Goal: Feedback & Contribution: Leave review/rating

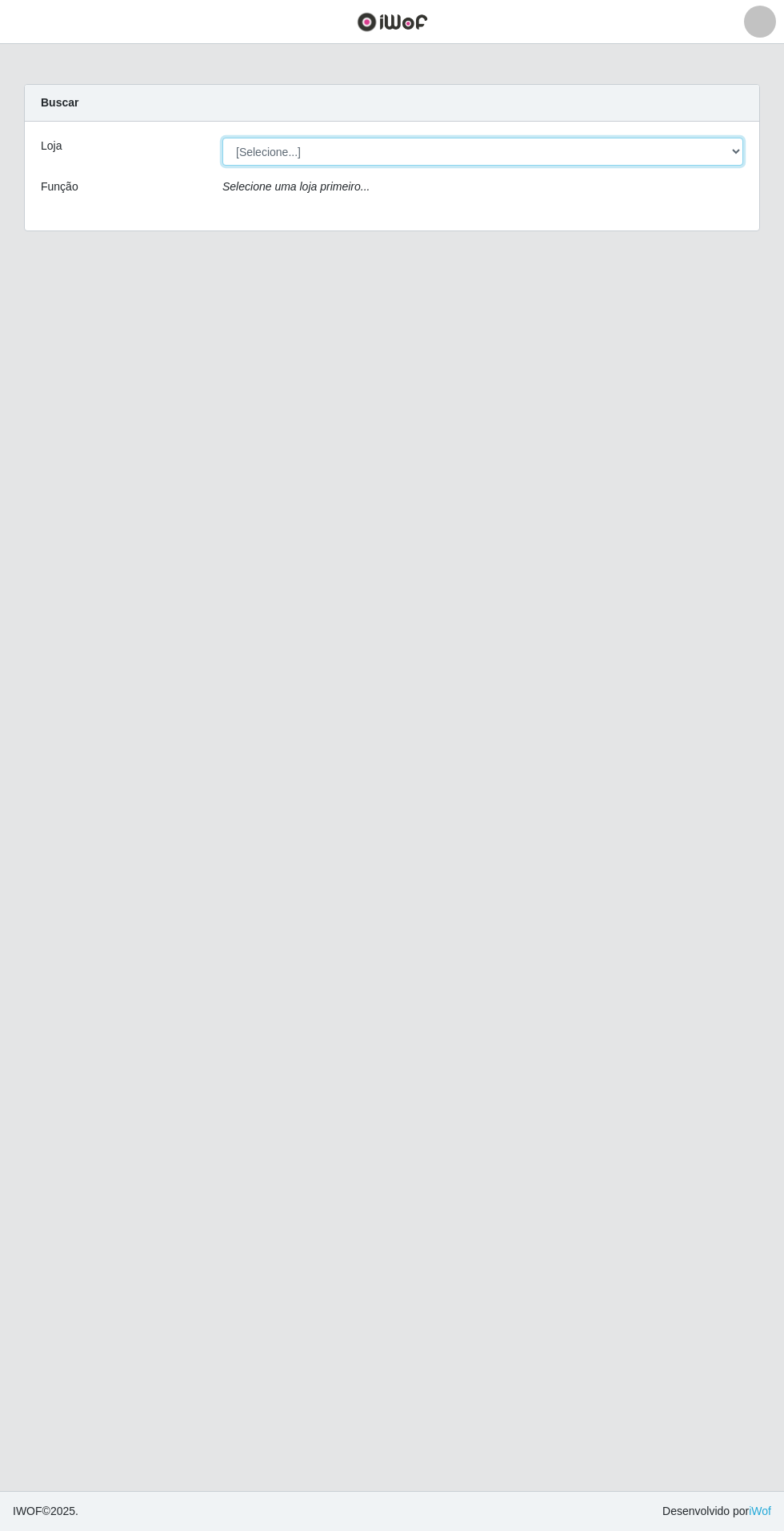
click at [698, 151] on select "[Selecione...] Atacado Vem - Loja 31 [GEOGRAPHIC_DATA]" at bounding box center [483, 151] width 521 height 28
select select "437"
click at [223, 138] on select "[Selecione...] Atacado Vem - Loja 31 [GEOGRAPHIC_DATA]" at bounding box center [483, 151] width 521 height 28
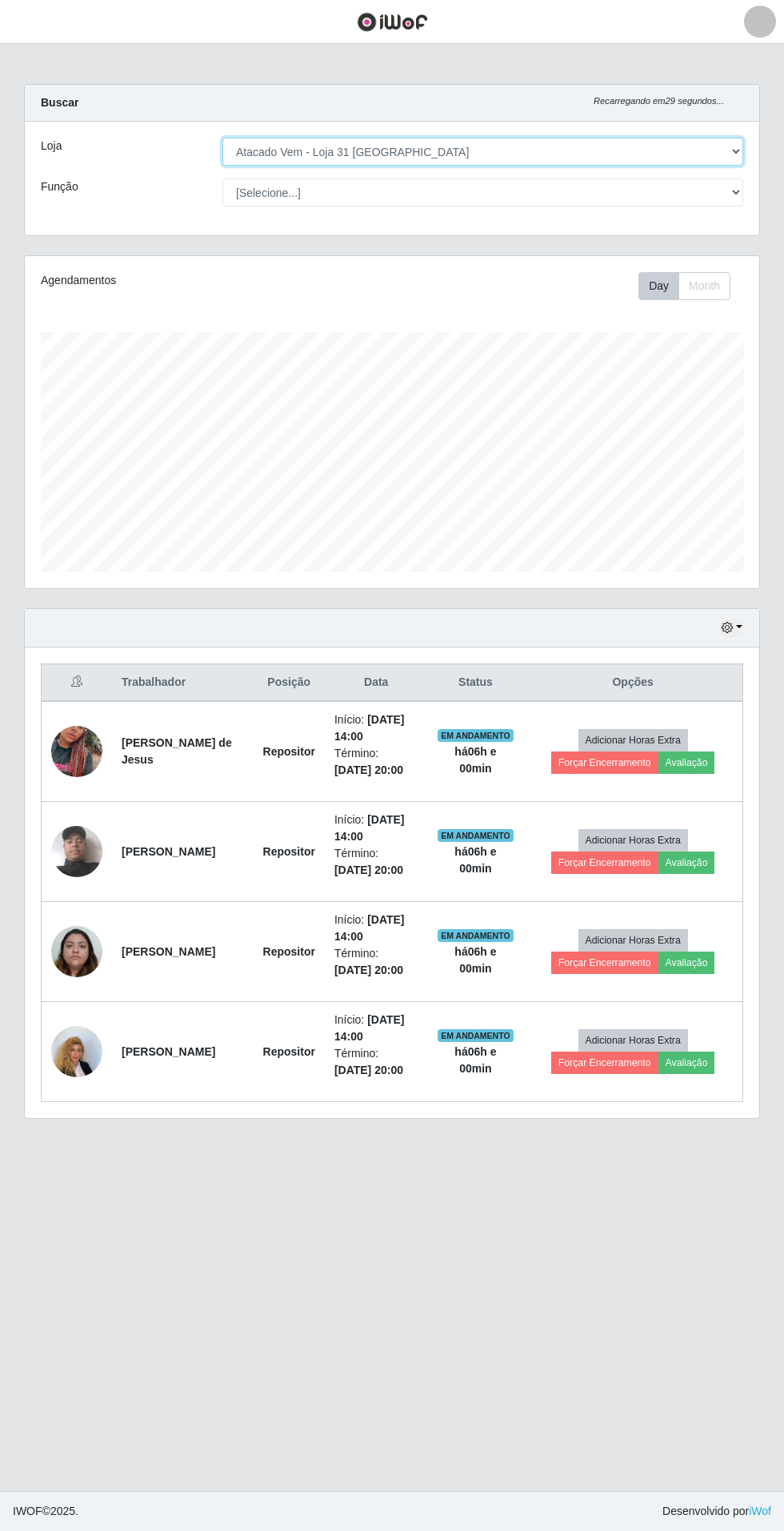
scroll to position [331, 735]
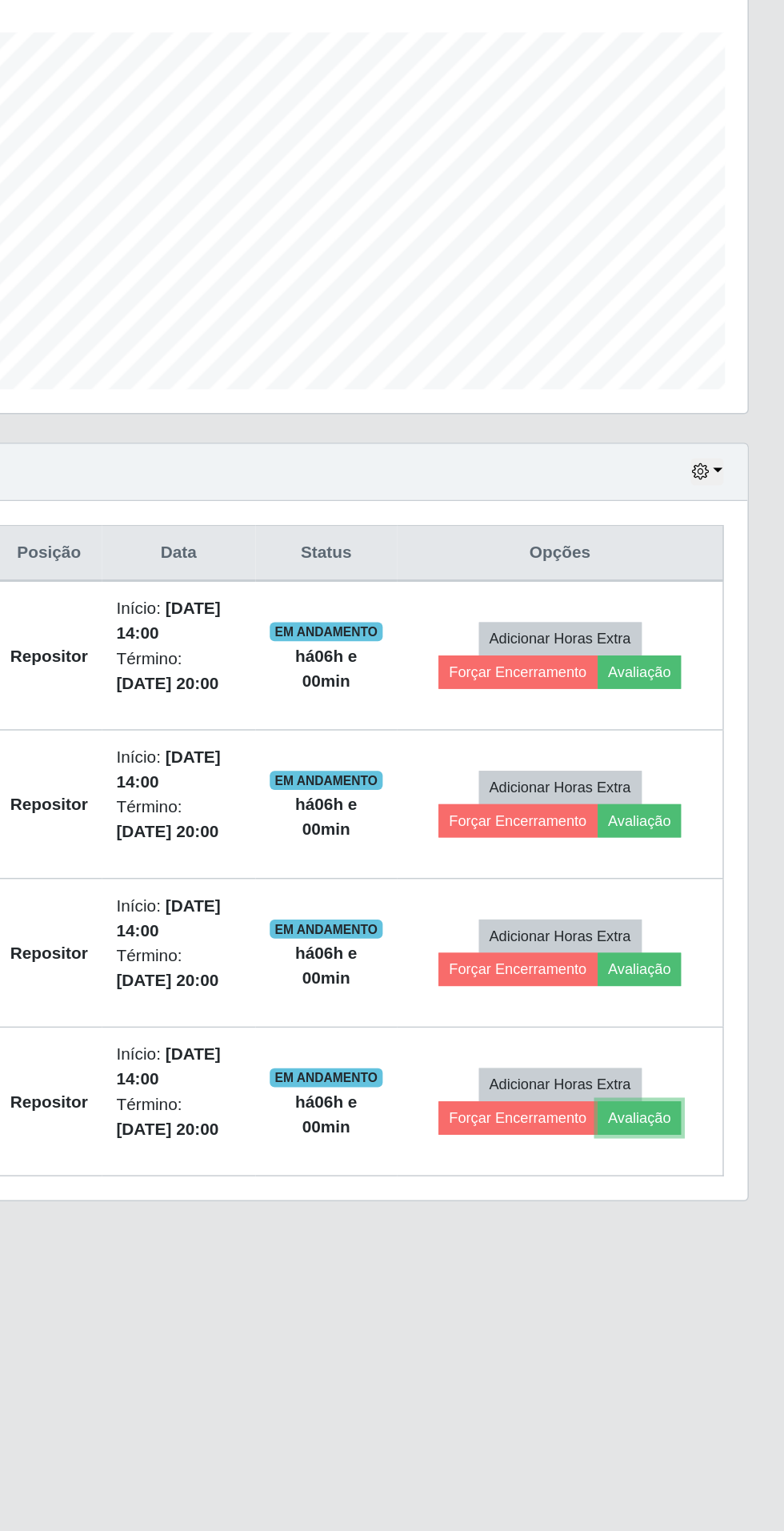
click at [700, 1063] on button "Avaliação" at bounding box center [687, 1062] width 57 height 22
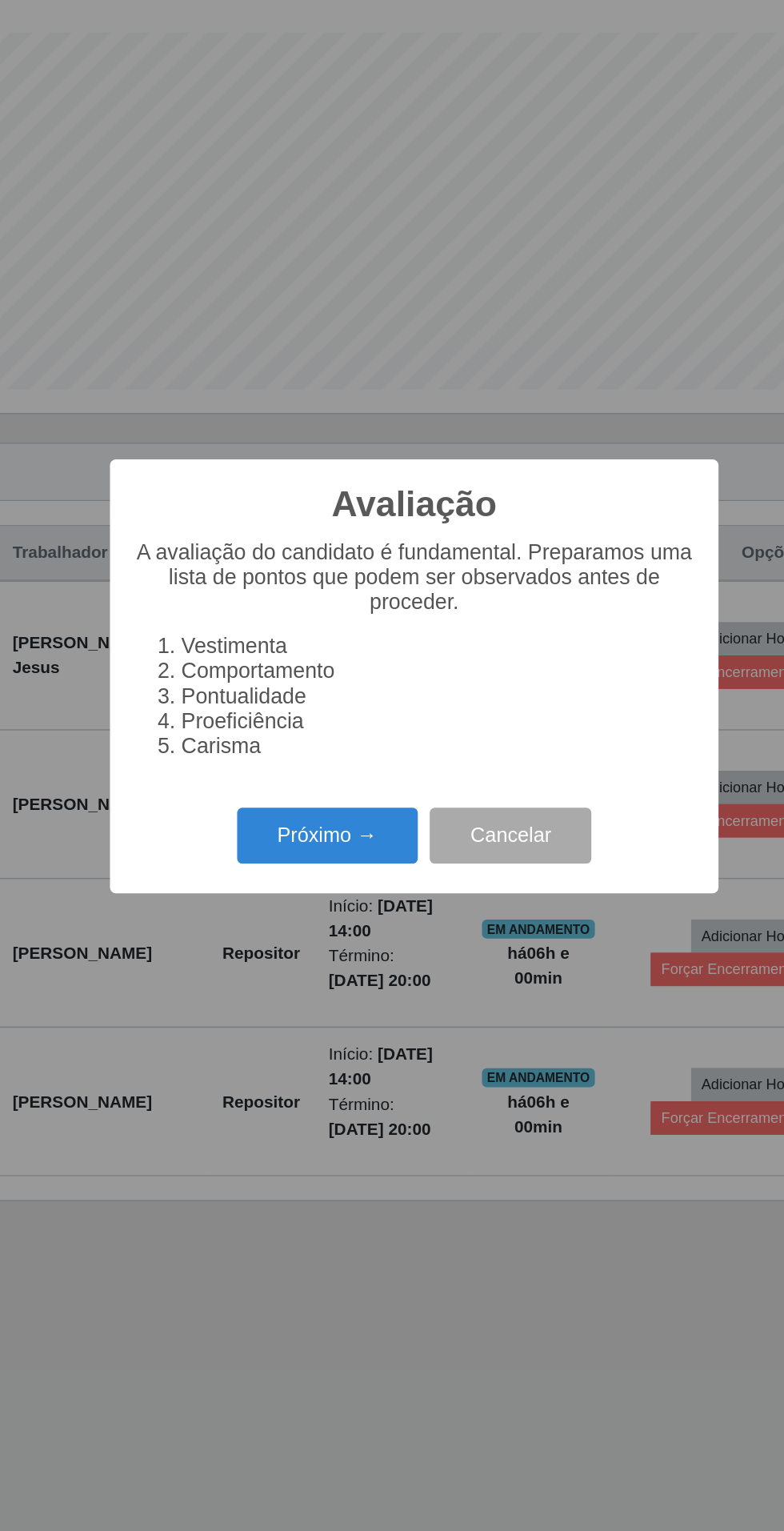
click at [335, 878] on button "Próximo →" at bounding box center [334, 873] width 122 height 38
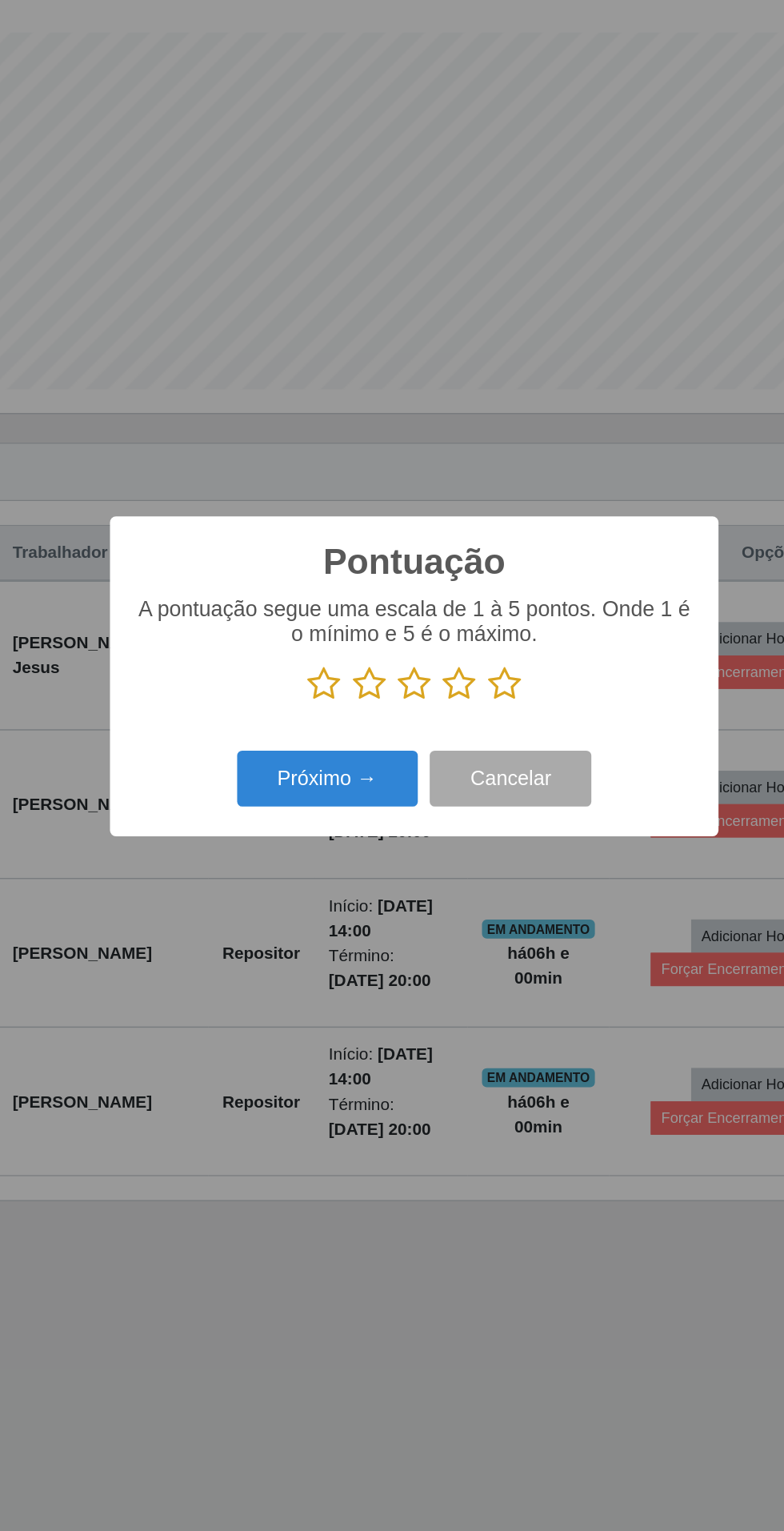
click at [460, 775] on icon at bounding box center [453, 770] width 22 height 24
click at [442, 783] on input "radio" at bounding box center [442, 783] width 0 height 0
click at [348, 833] on button "Próximo →" at bounding box center [334, 834] width 122 height 38
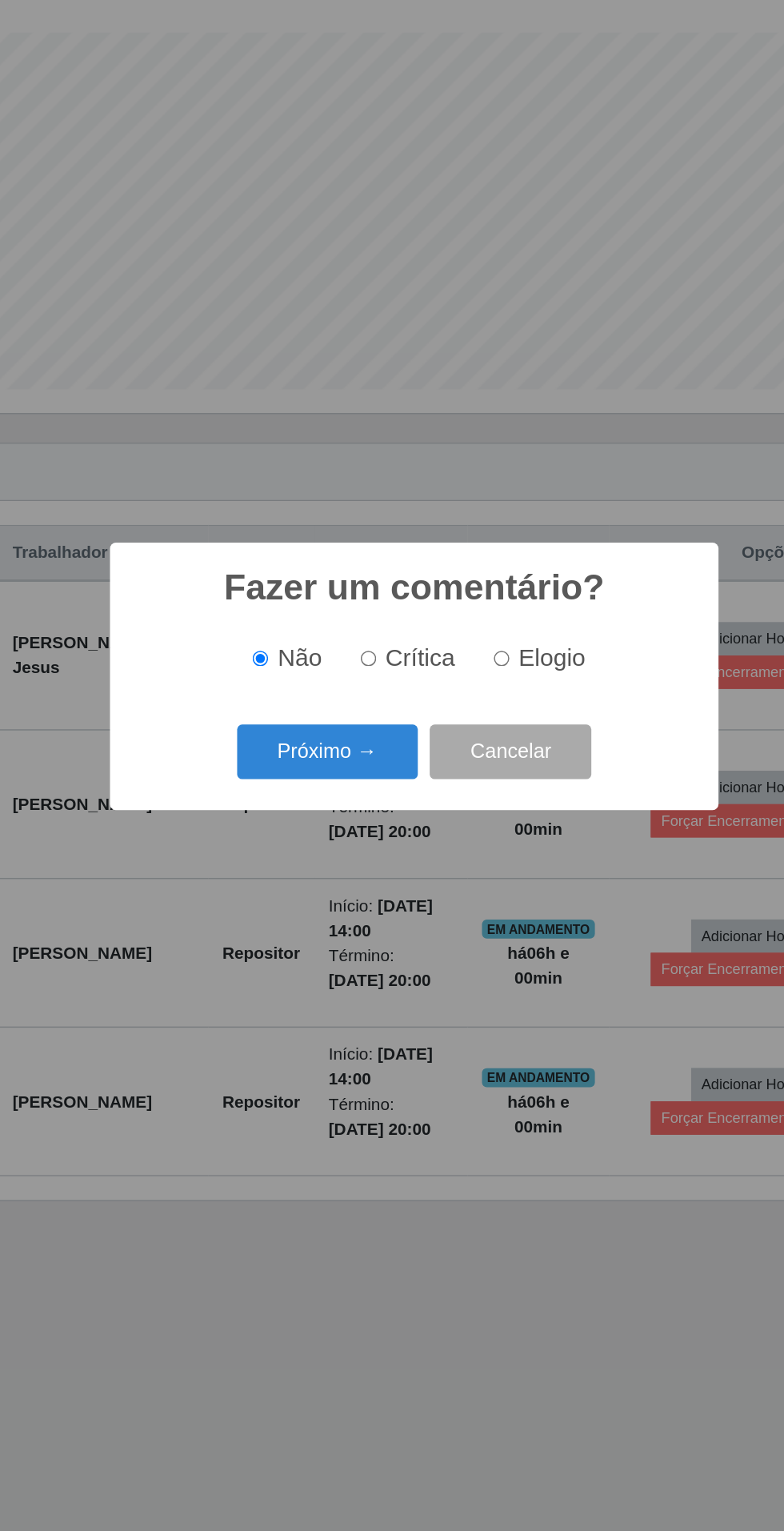
click at [336, 804] on button "Próximo →" at bounding box center [334, 816] width 122 height 38
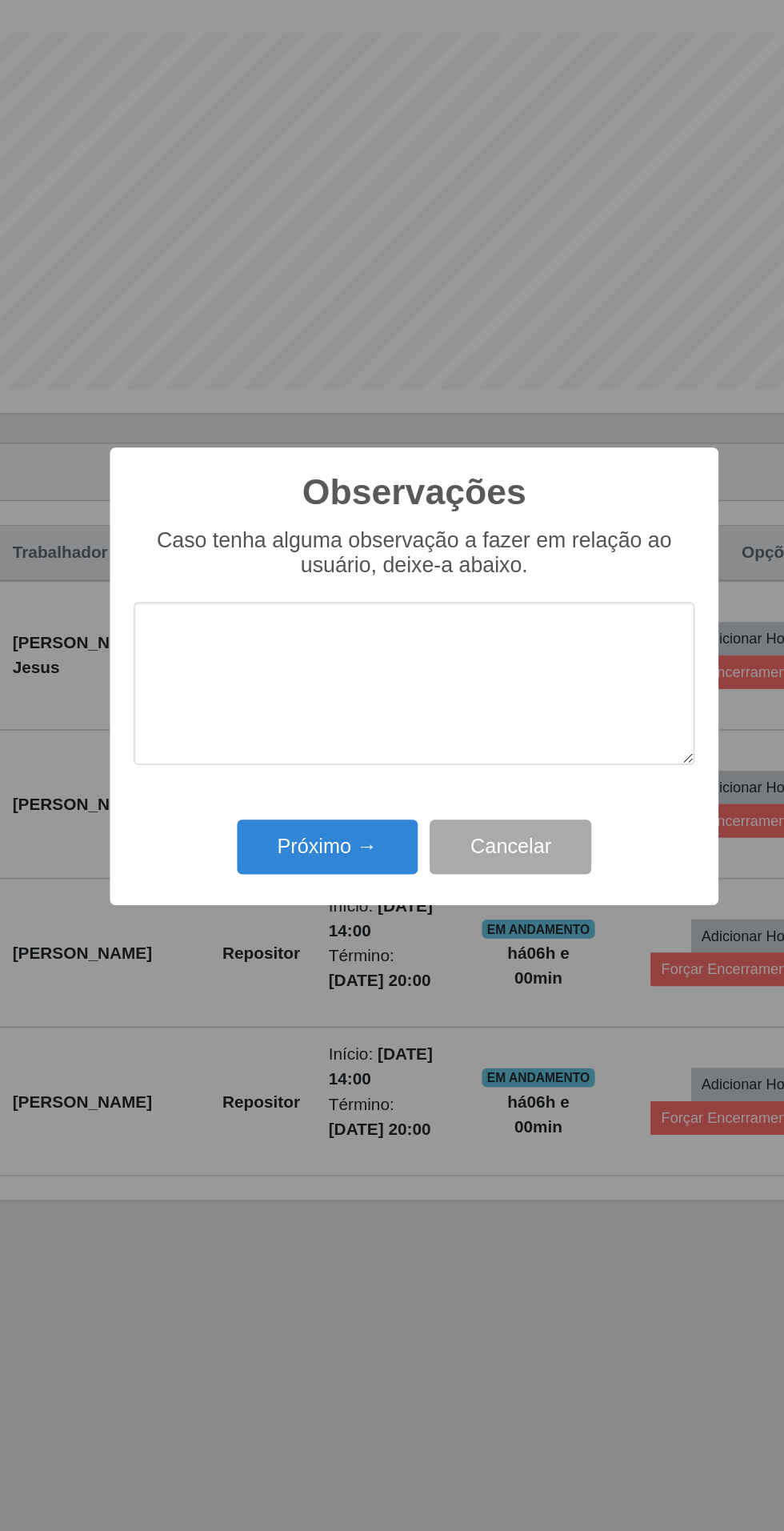
click at [334, 806] on textarea at bounding box center [392, 770] width 378 height 109
click at [318, 881] on button "Próximo →" at bounding box center [334, 881] width 122 height 38
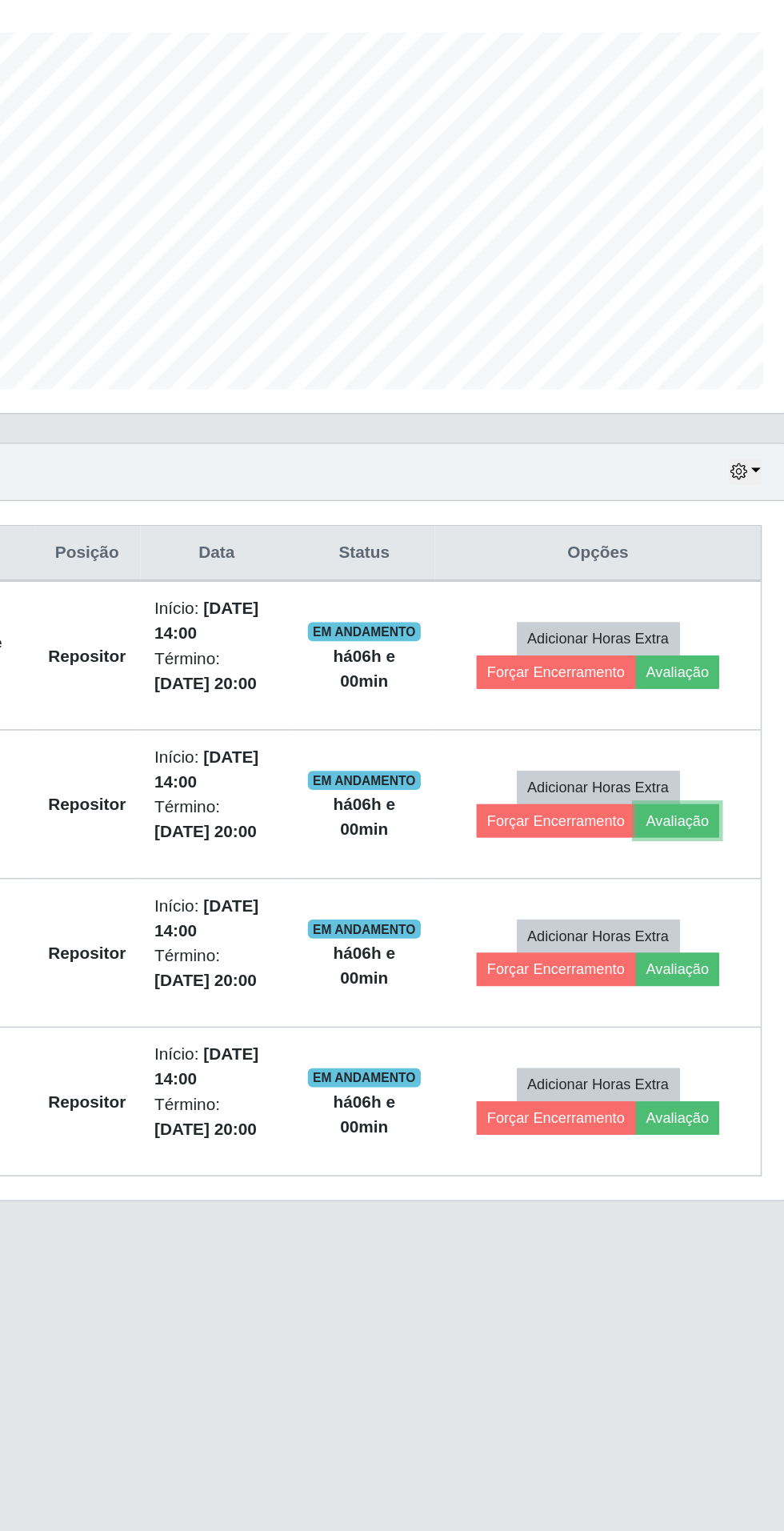
click at [699, 864] on button "Avaliação" at bounding box center [687, 862] width 57 height 22
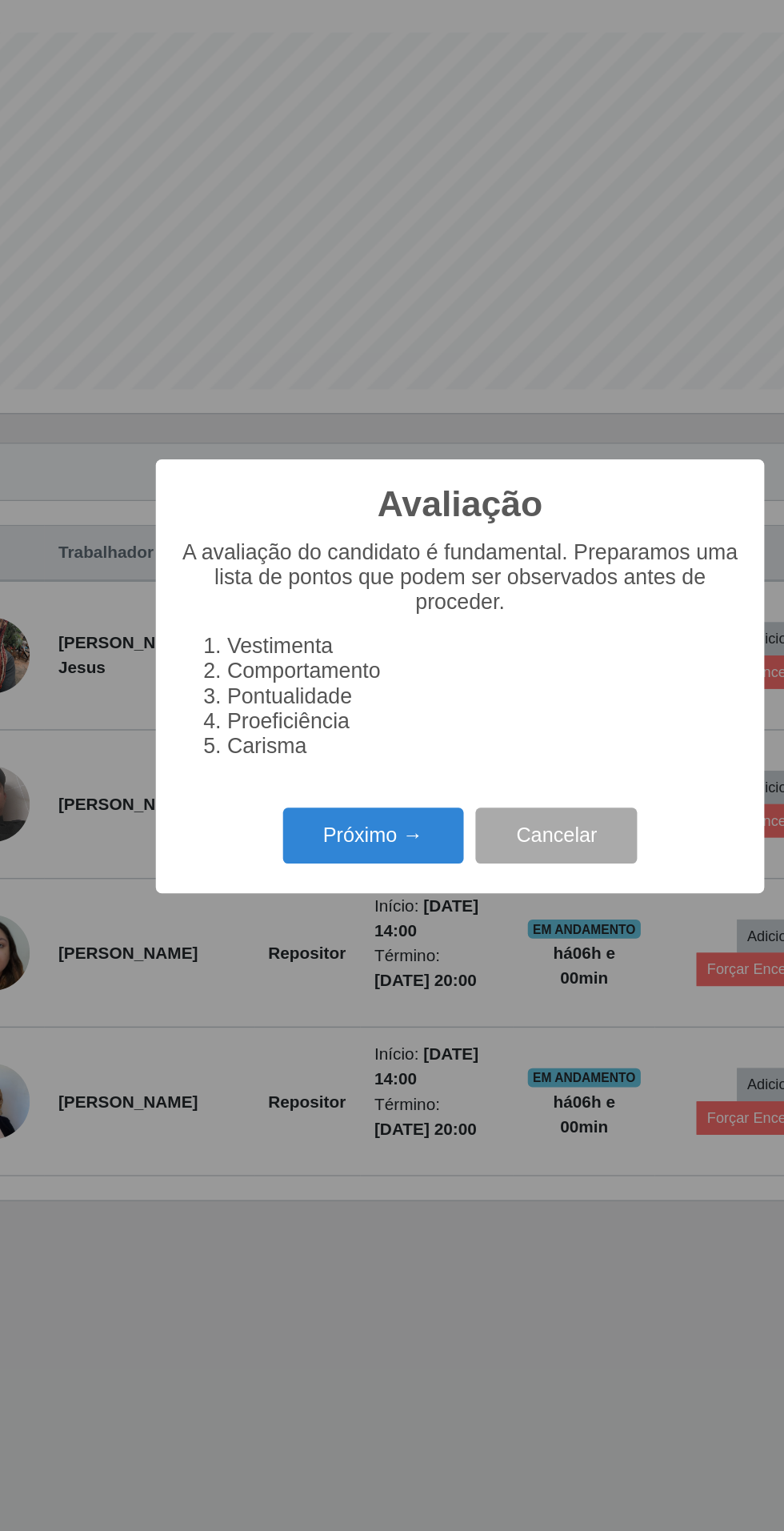
click at [310, 863] on button "Próximo →" at bounding box center [334, 873] width 122 height 38
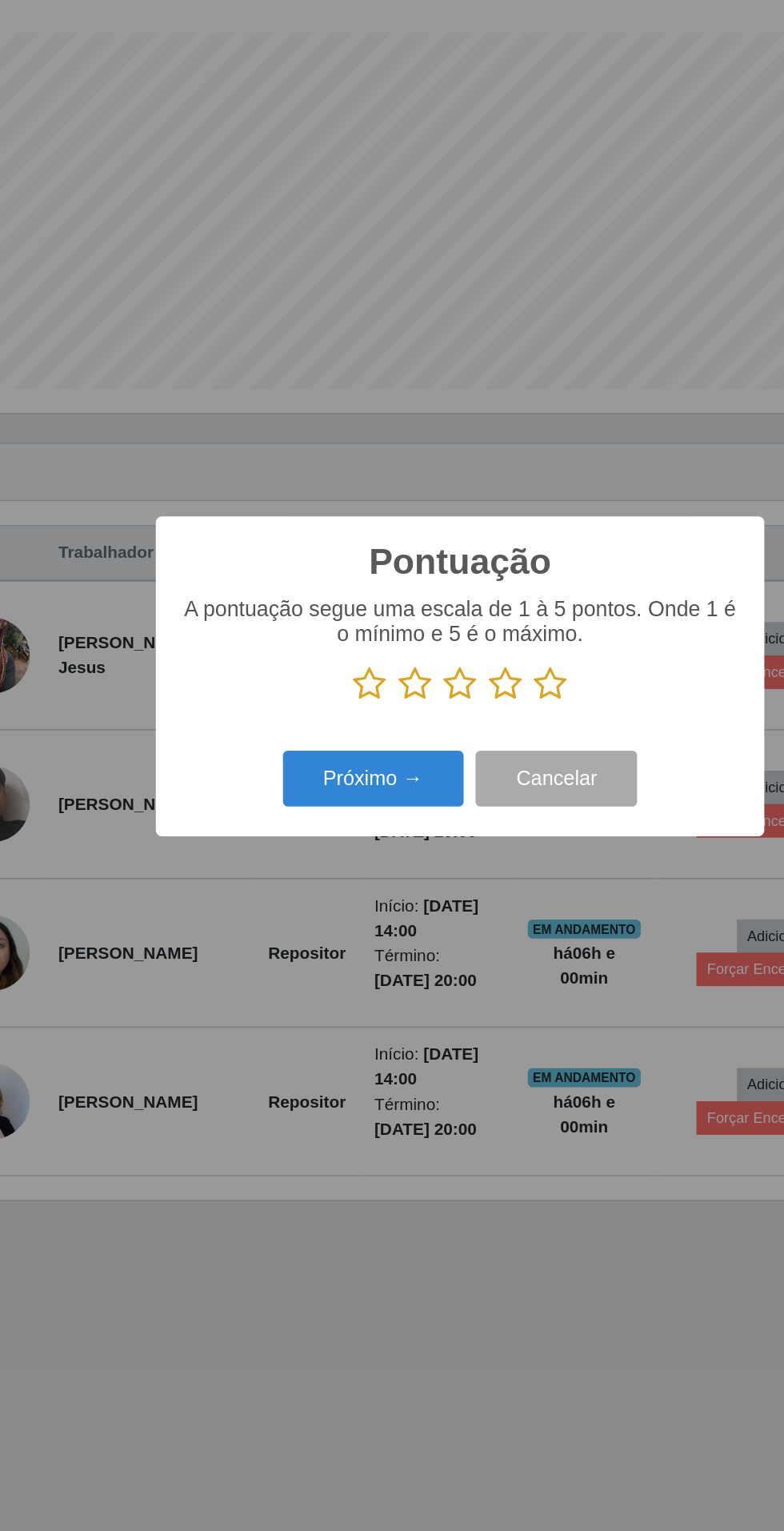
click at [456, 761] on icon at bounding box center [453, 770] width 22 height 24
click at [442, 783] on input "radio" at bounding box center [442, 783] width 0 height 0
click at [356, 833] on button "Próximo →" at bounding box center [334, 834] width 122 height 38
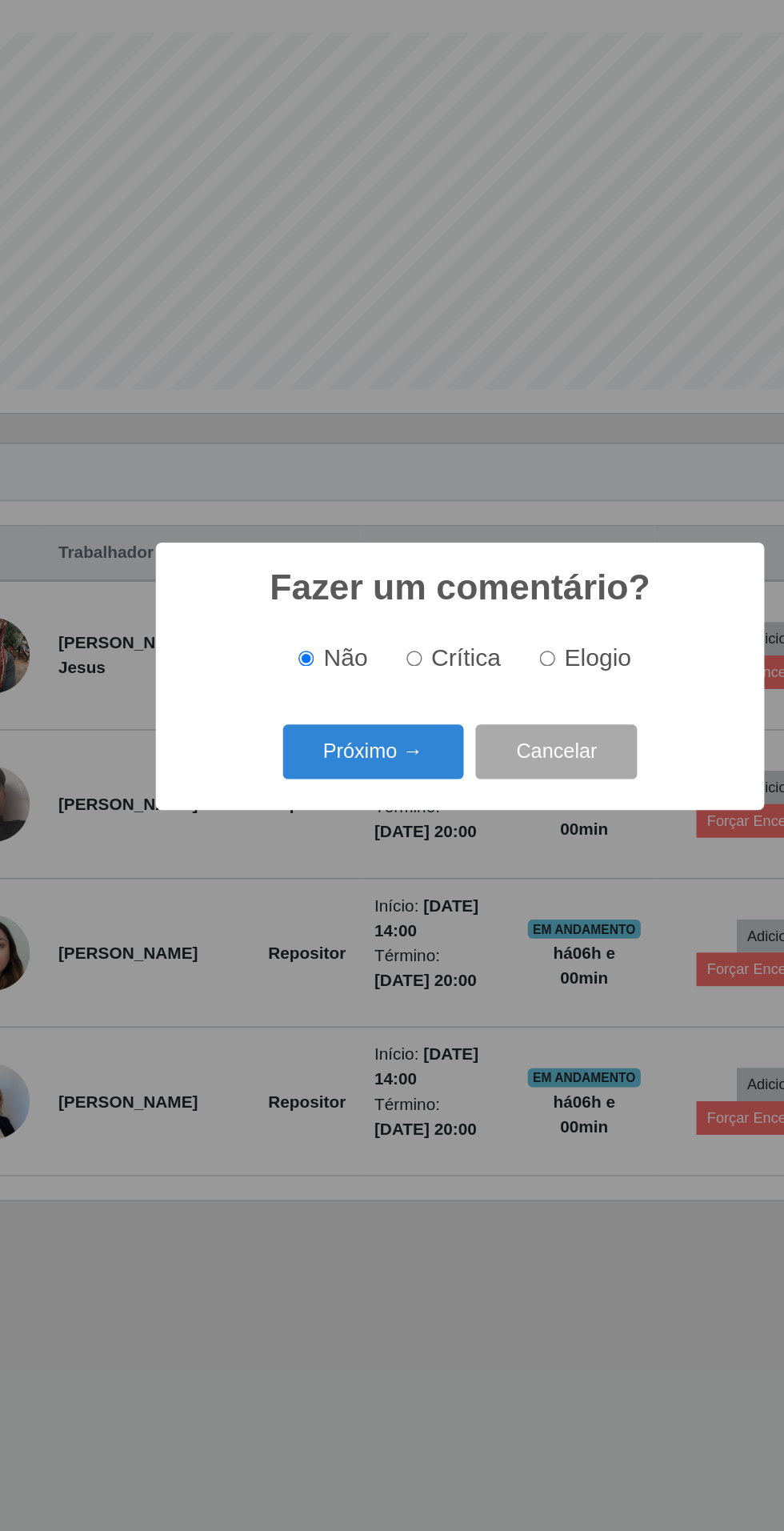
click at [336, 819] on button "Próximo →" at bounding box center [334, 816] width 122 height 38
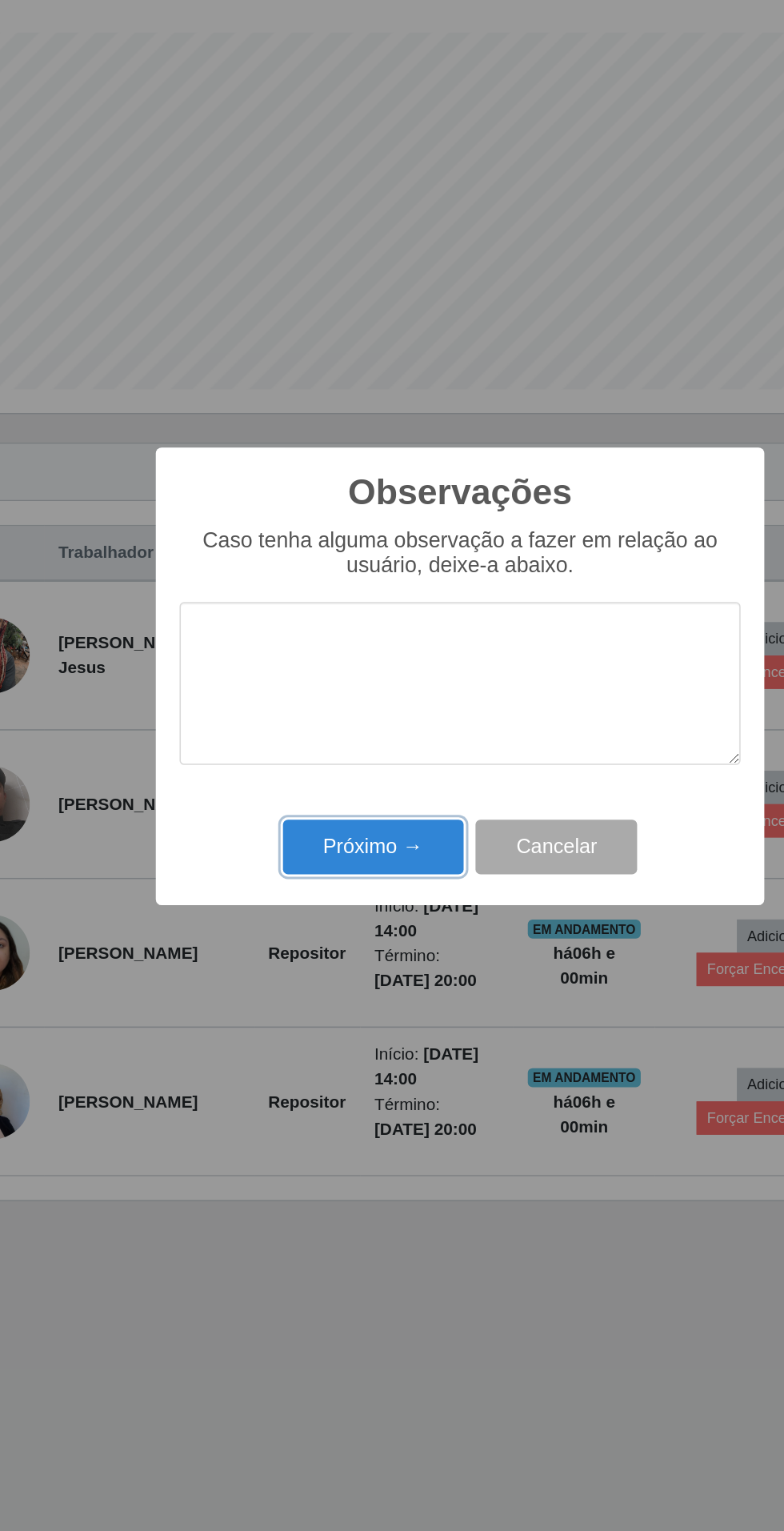
click at [347, 869] on button "Próximo →" at bounding box center [334, 881] width 122 height 38
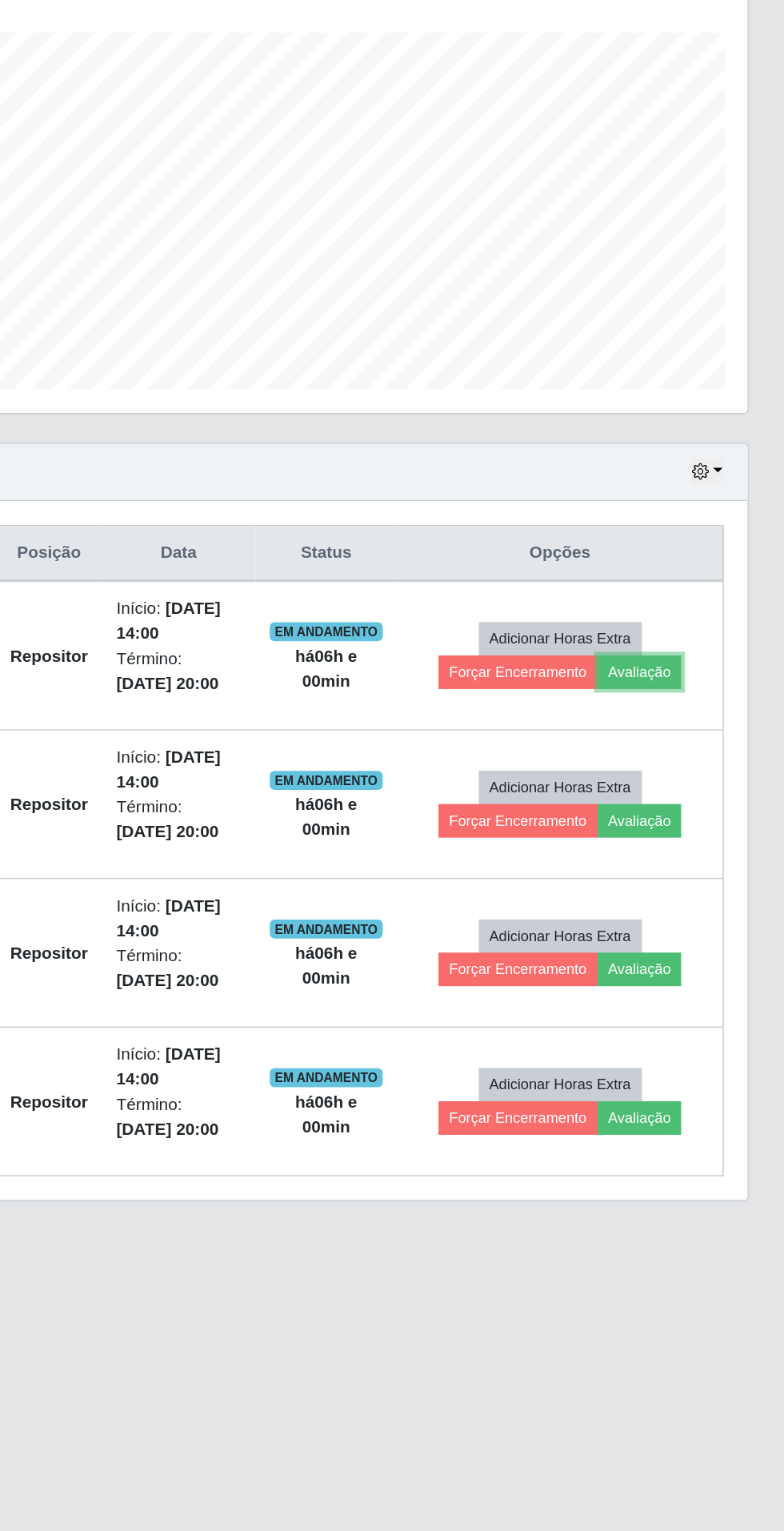
click at [701, 763] on button "Avaliação" at bounding box center [687, 763] width 57 height 22
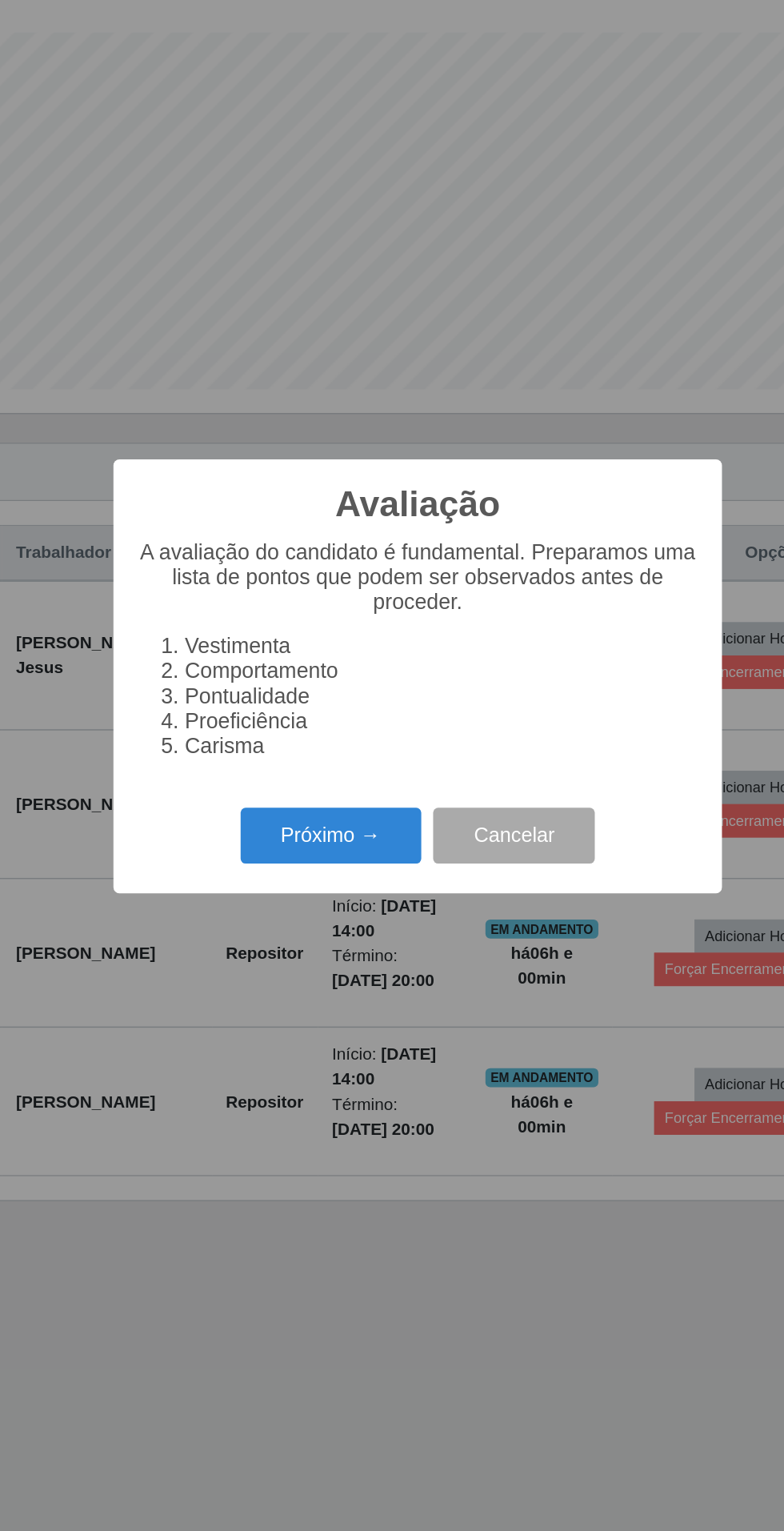
click at [348, 869] on button "Próximo →" at bounding box center [334, 873] width 122 height 38
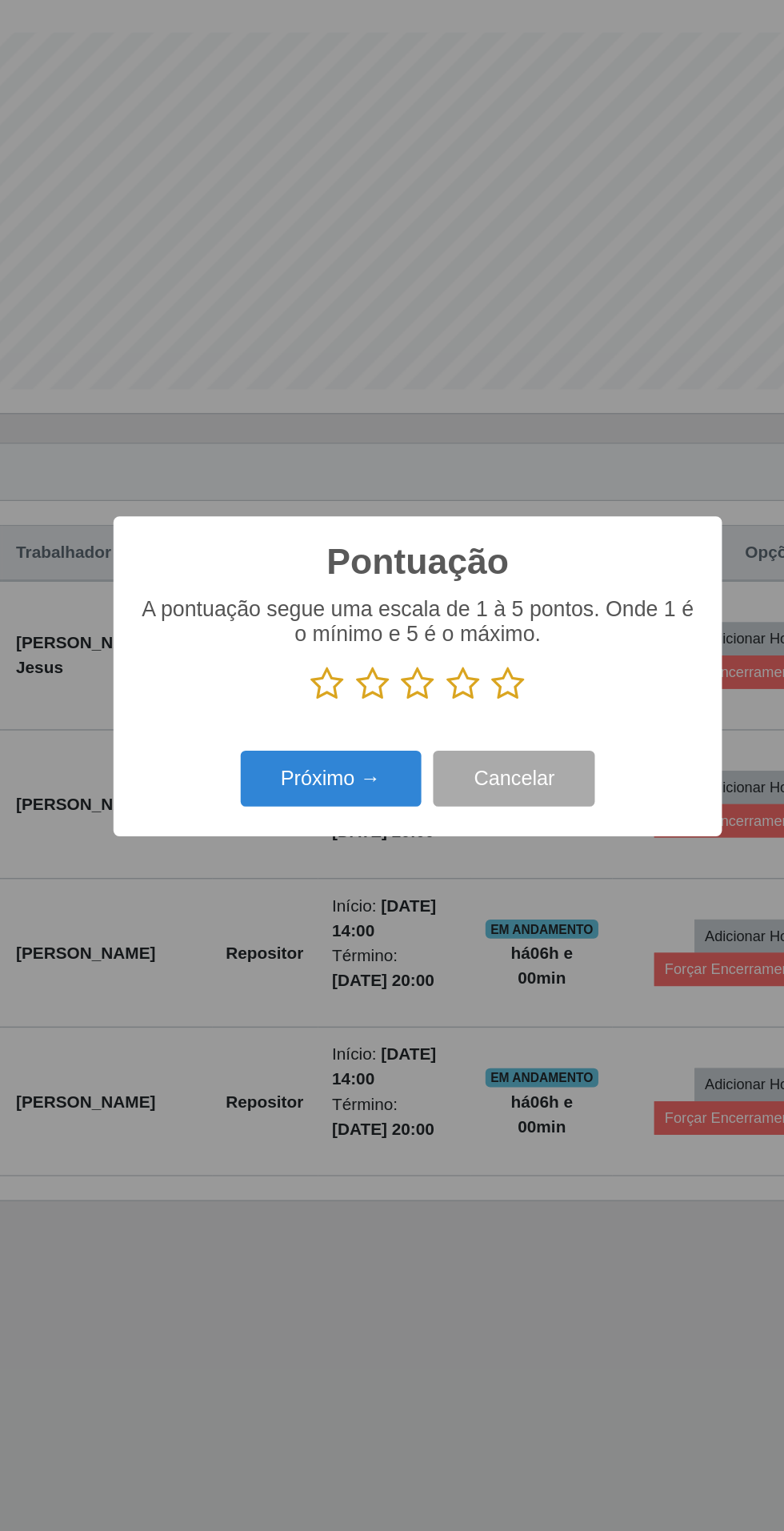
click at [460, 770] on icon at bounding box center [453, 770] width 22 height 24
click at [442, 783] on input "radio" at bounding box center [442, 783] width 0 height 0
click at [357, 826] on button "Próximo →" at bounding box center [334, 834] width 122 height 38
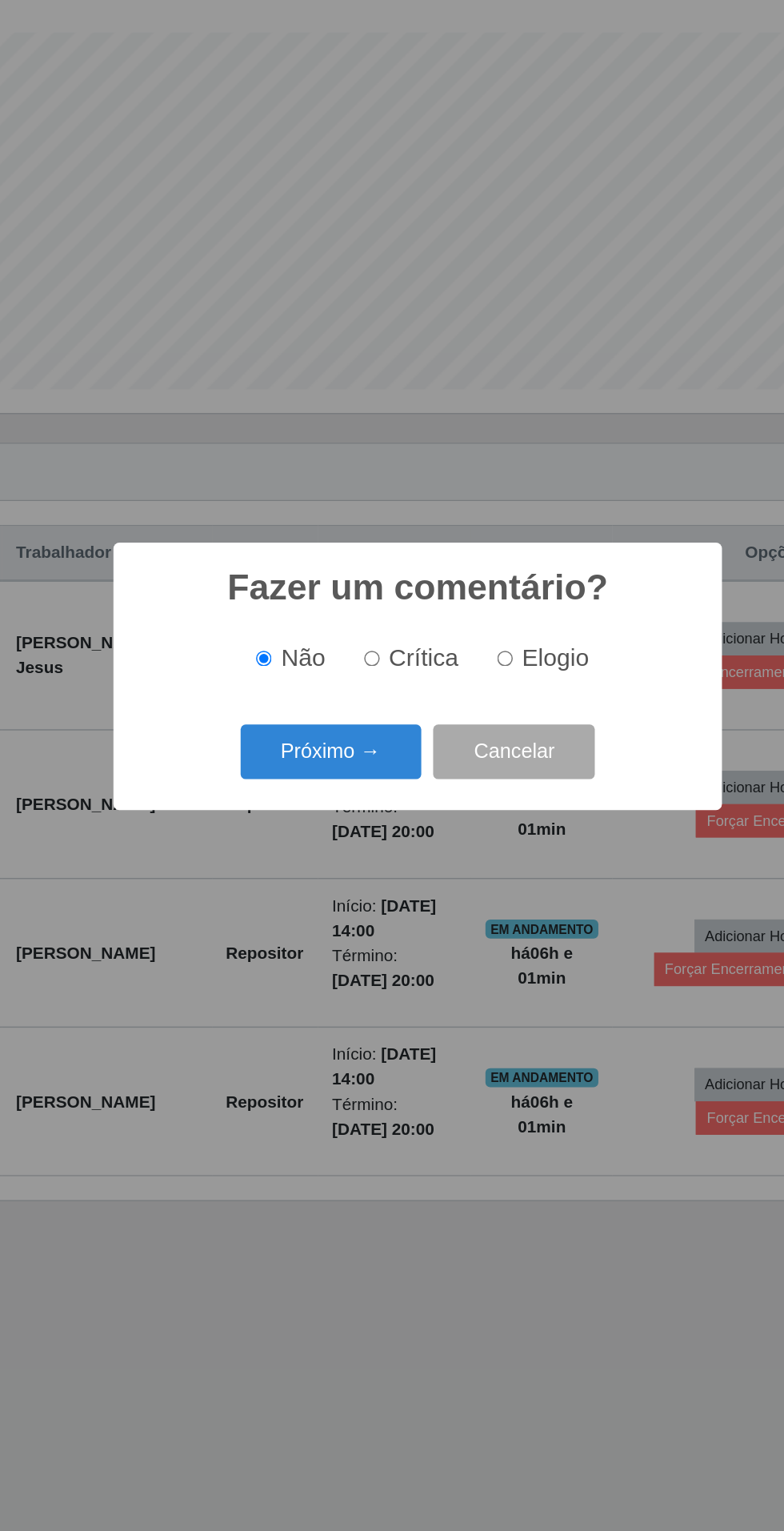
click at [353, 813] on button "Próximo →" at bounding box center [334, 816] width 122 height 38
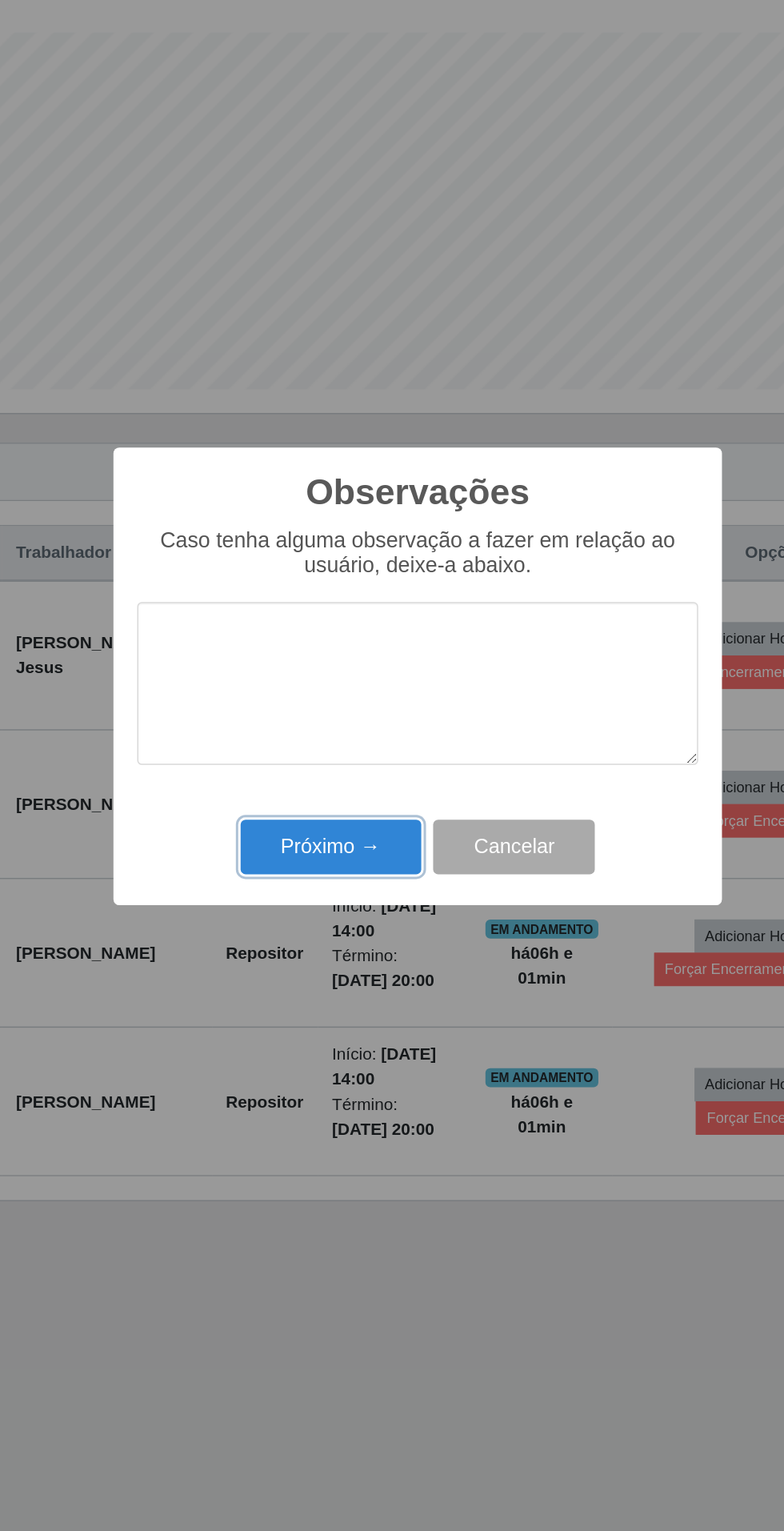
click at [339, 871] on button "Próximo →" at bounding box center [334, 881] width 122 height 38
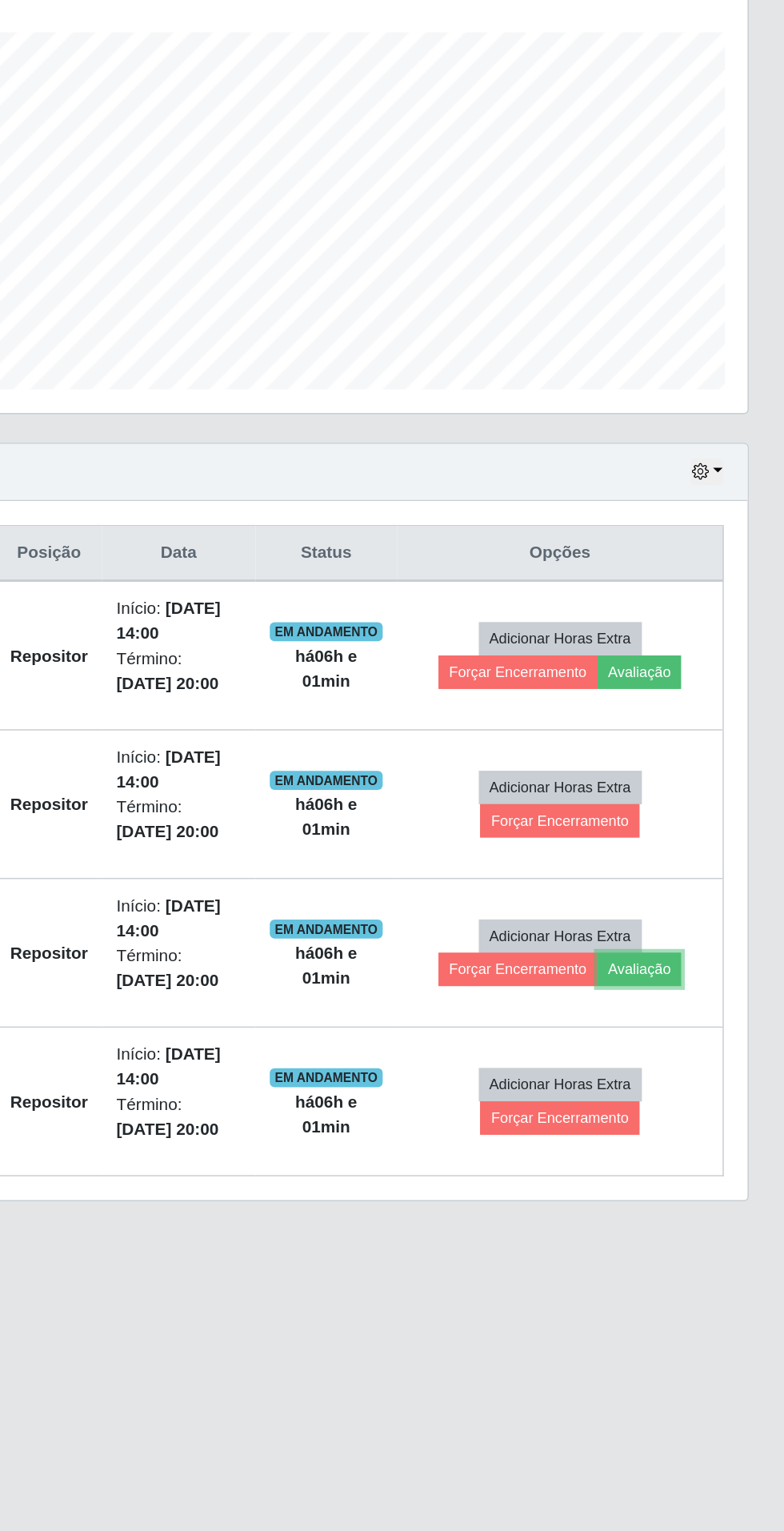
click at [694, 962] on button "Avaliação" at bounding box center [687, 963] width 57 height 22
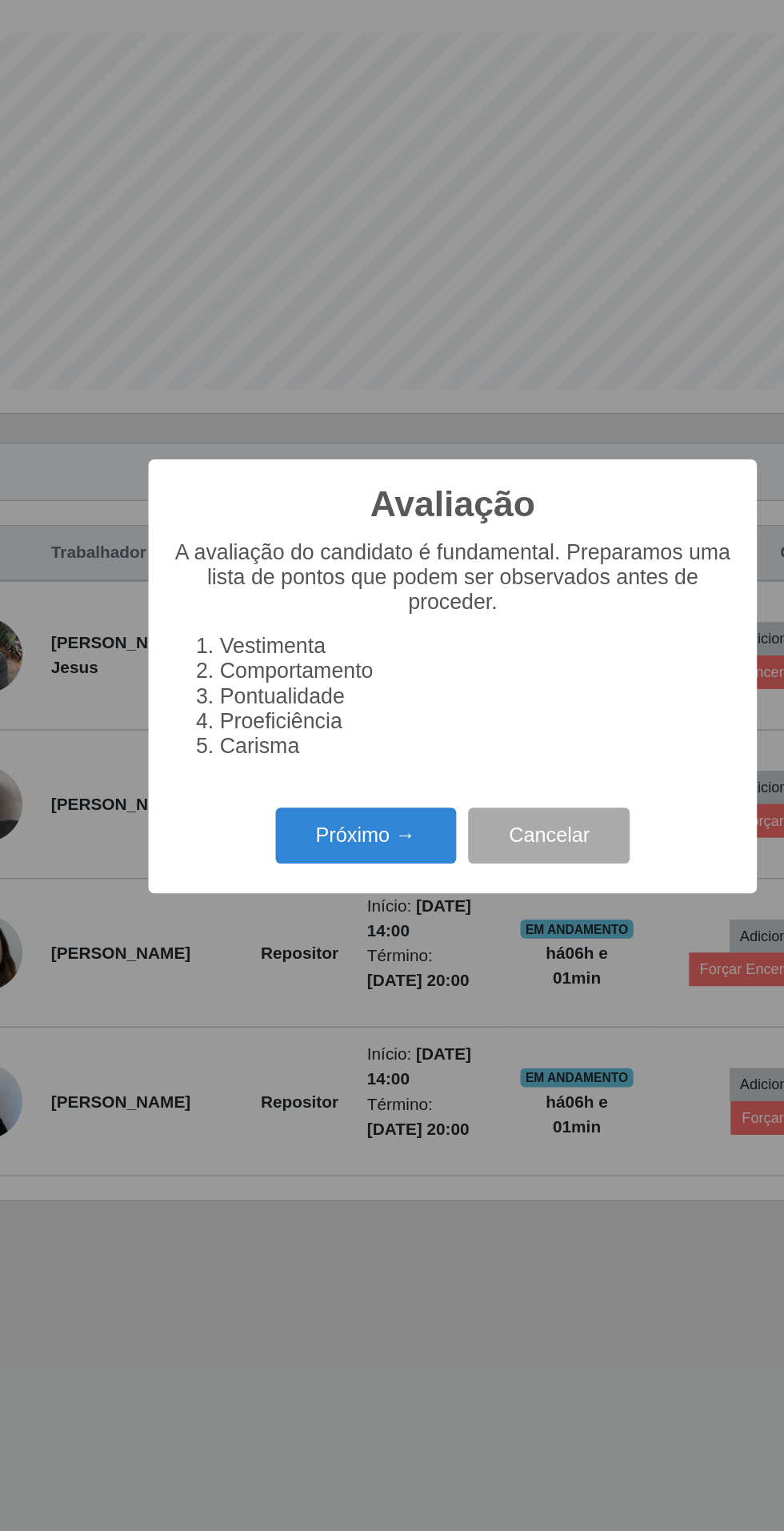
click at [331, 875] on button "Próximo →" at bounding box center [334, 873] width 122 height 38
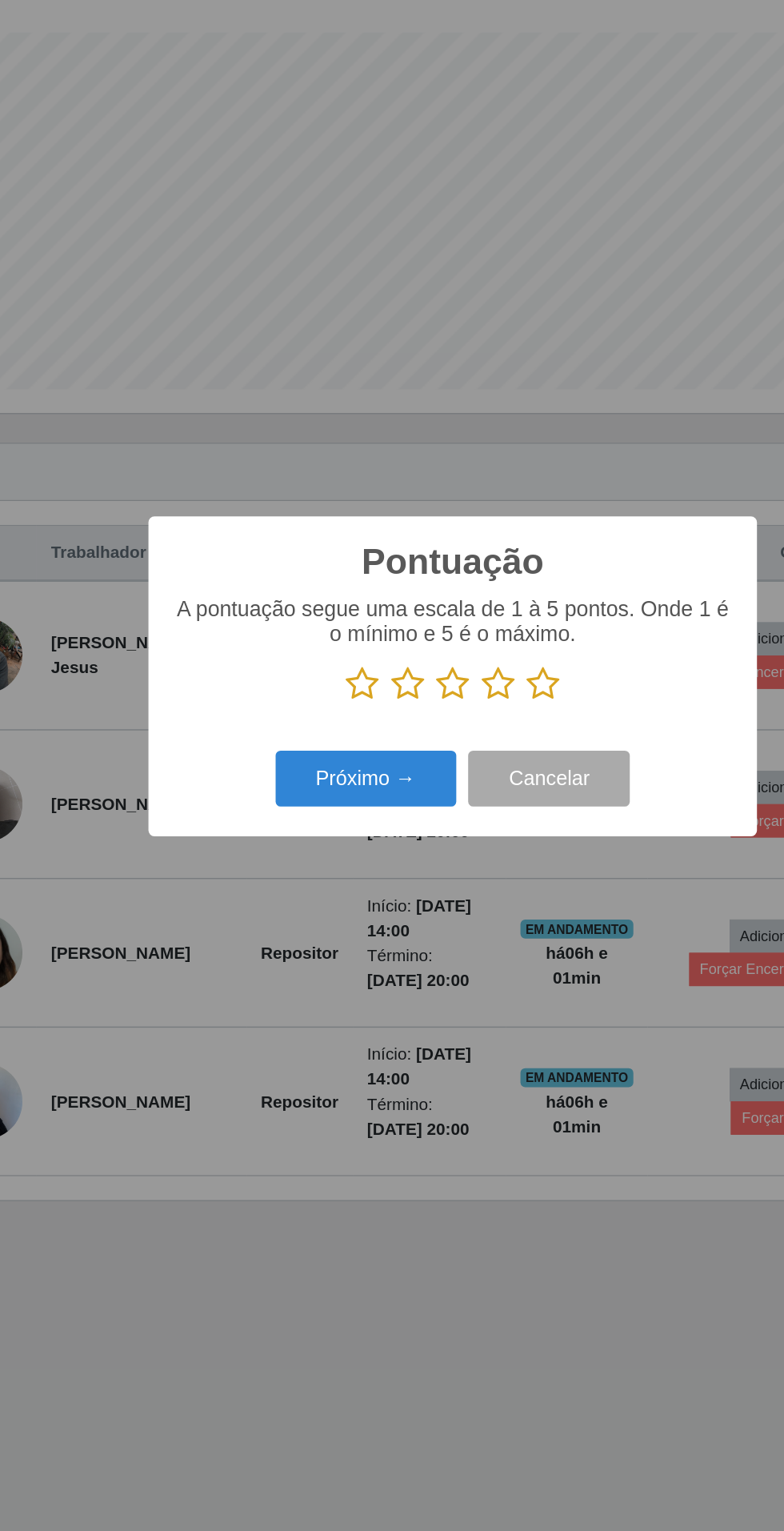
click at [461, 770] on icon at bounding box center [453, 770] width 22 height 24
click at [442, 783] on input "radio" at bounding box center [442, 783] width 0 height 0
click at [351, 833] on button "Próximo →" at bounding box center [334, 834] width 122 height 38
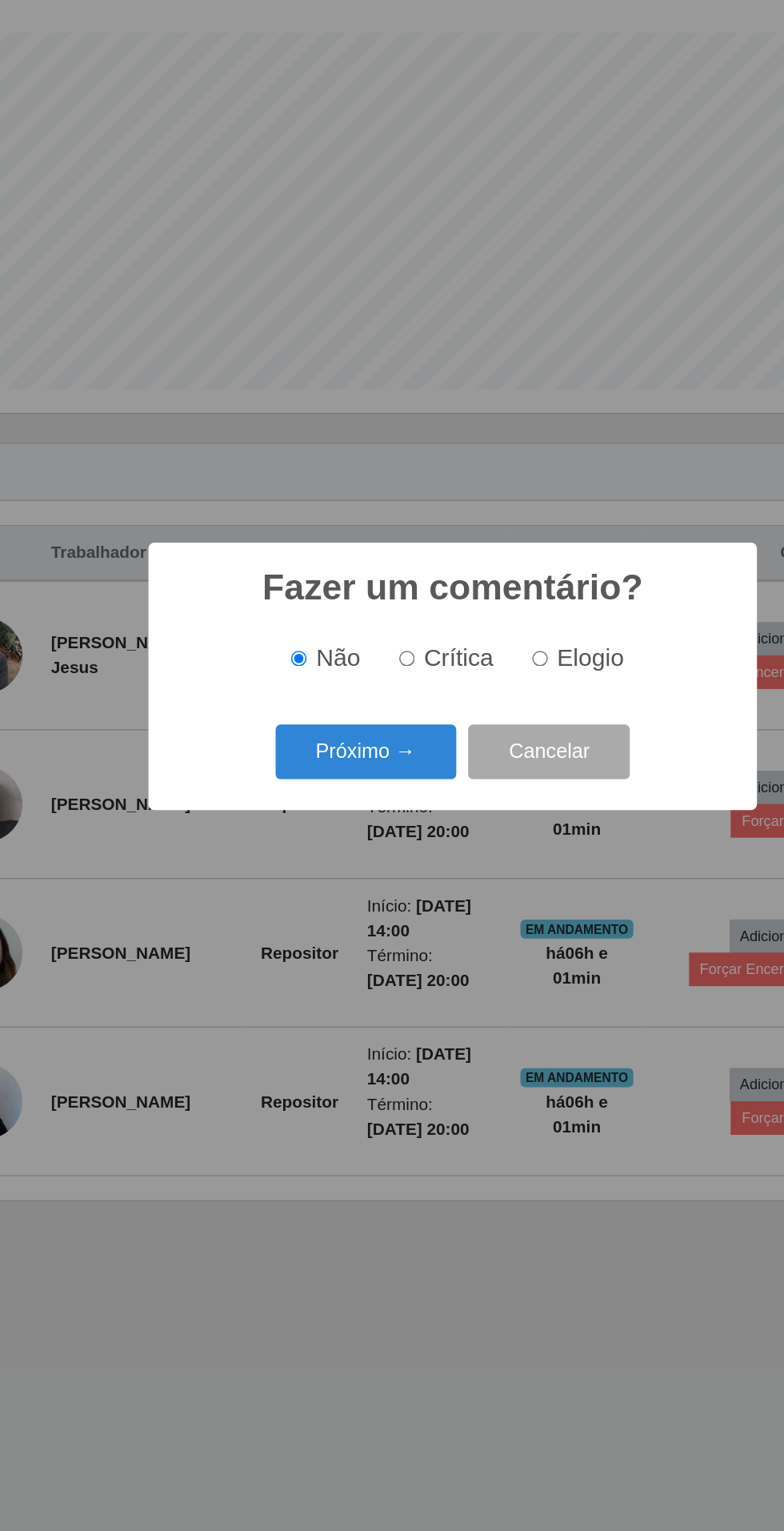
click at [350, 802] on button "Próximo →" at bounding box center [334, 816] width 122 height 38
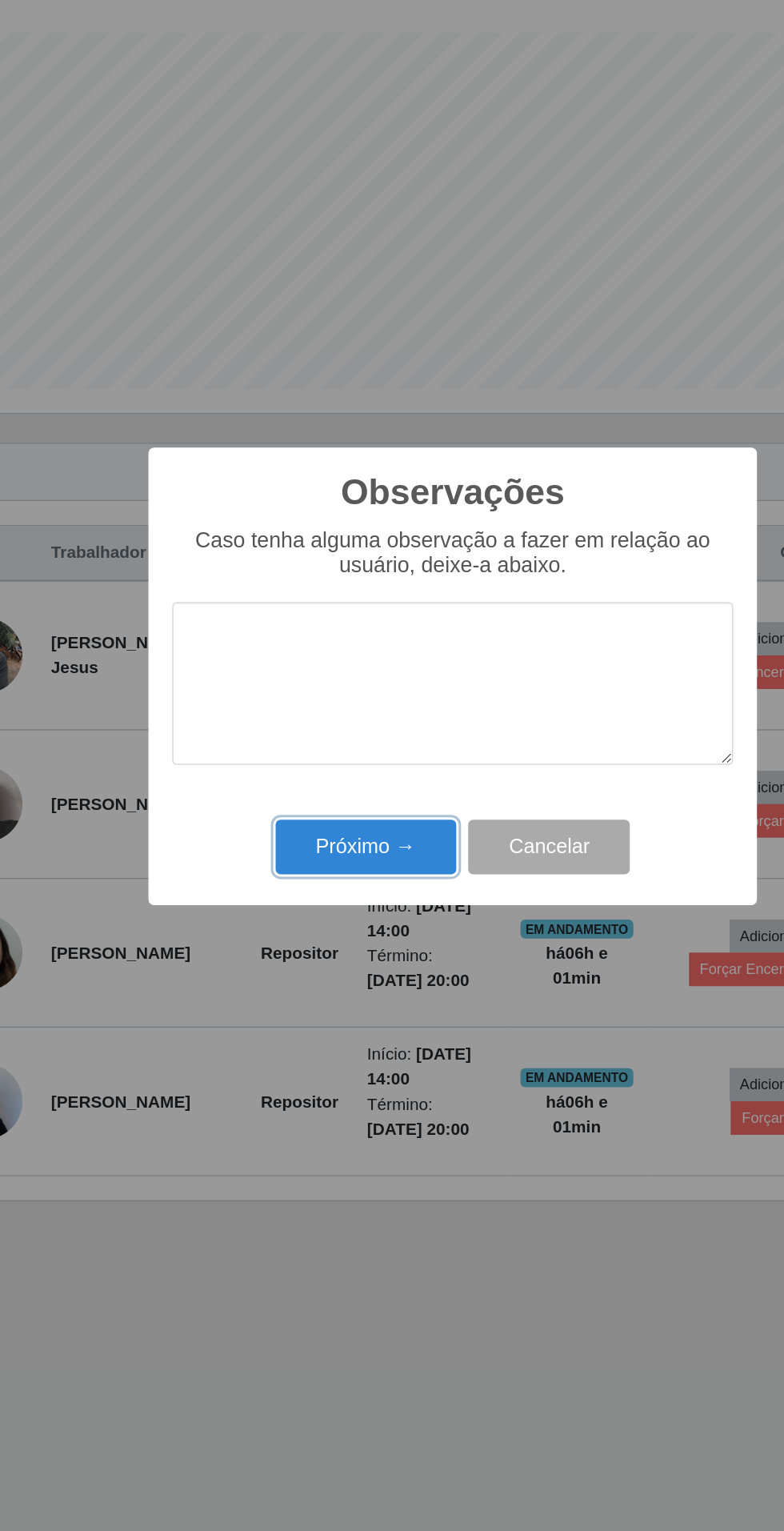
click at [335, 873] on button "Próximo →" at bounding box center [334, 881] width 122 height 38
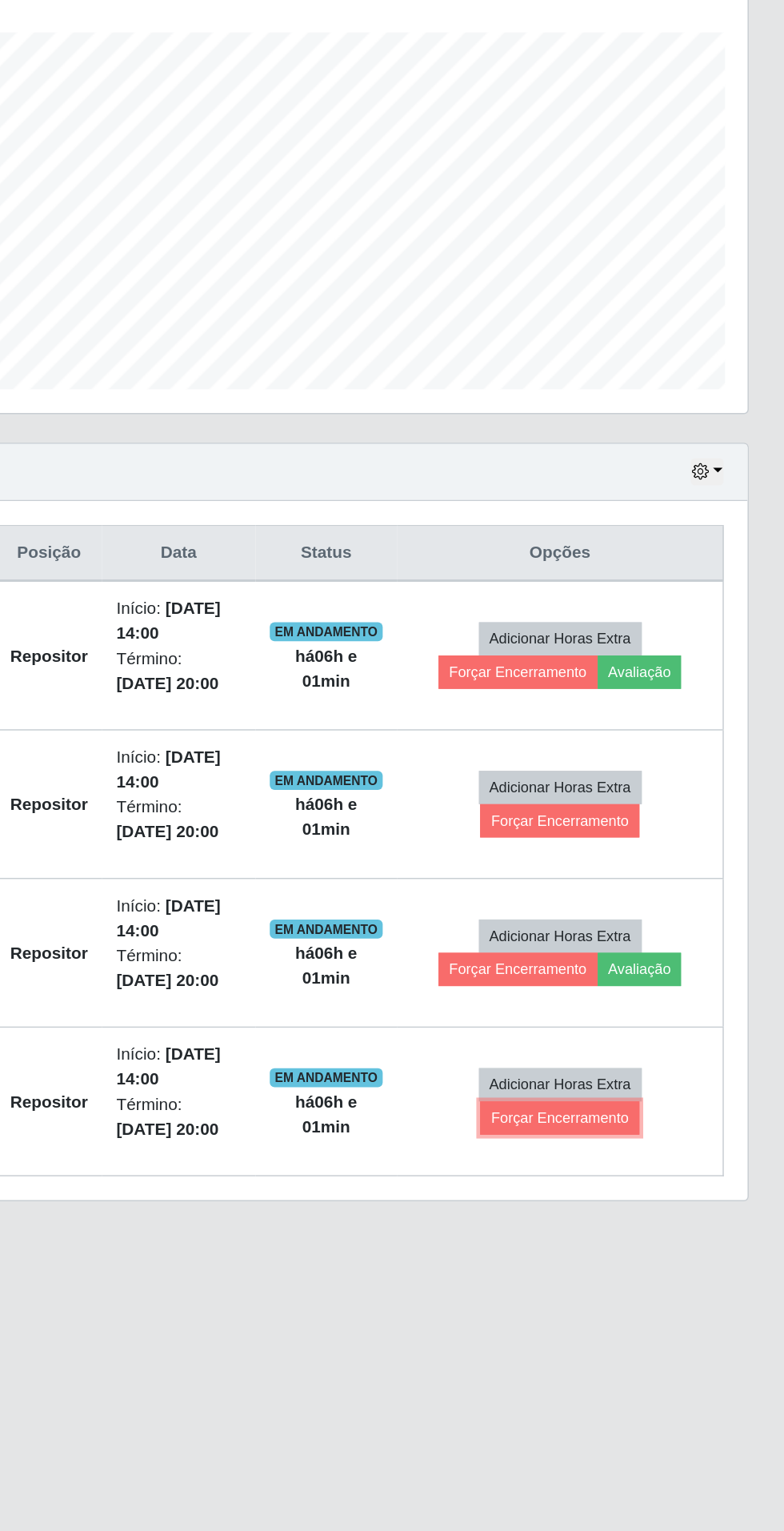
click at [656, 1059] on button "Forçar Encerramento" at bounding box center [634, 1062] width 107 height 22
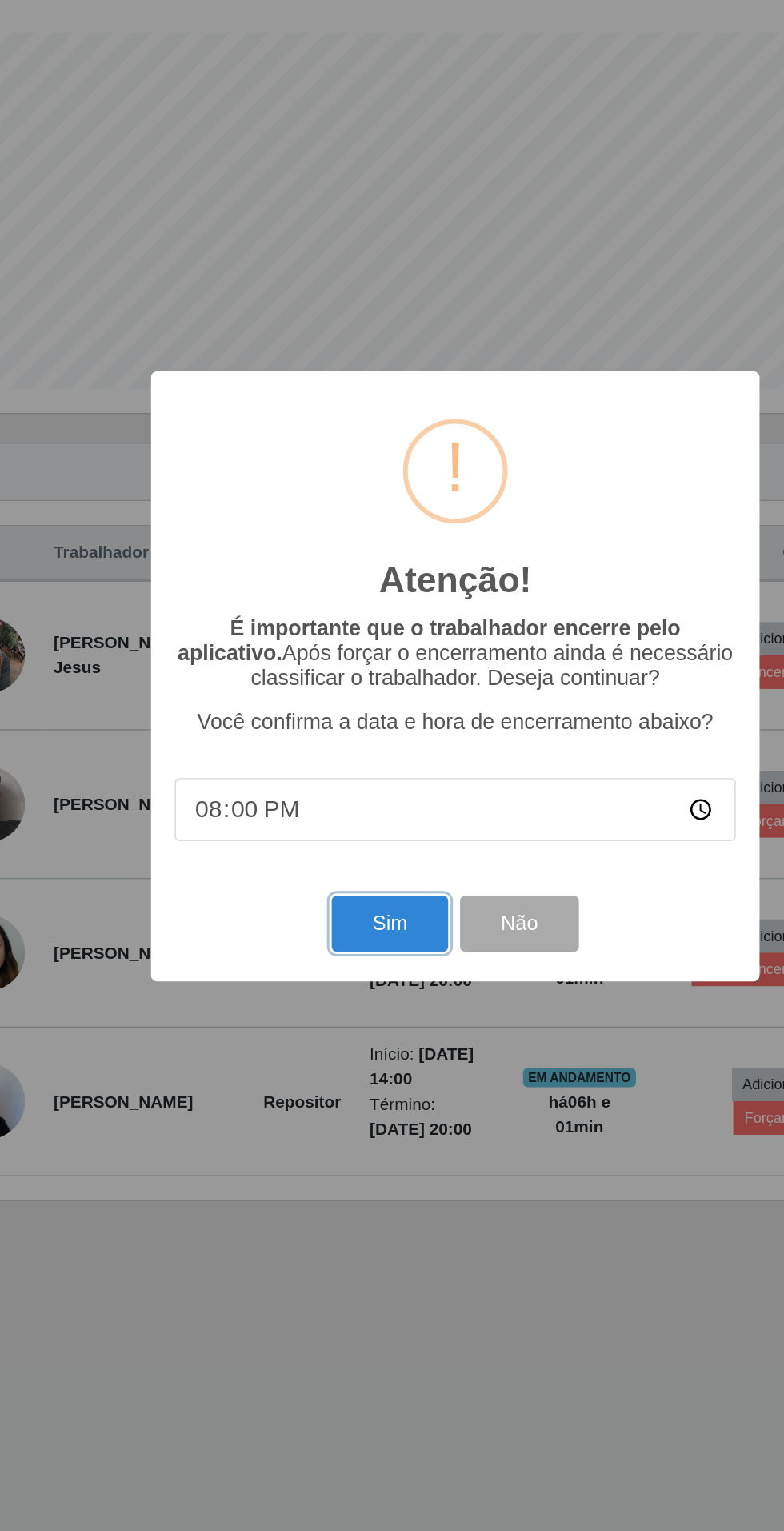
click at [352, 926] on button "Sim" at bounding box center [348, 931] width 78 height 38
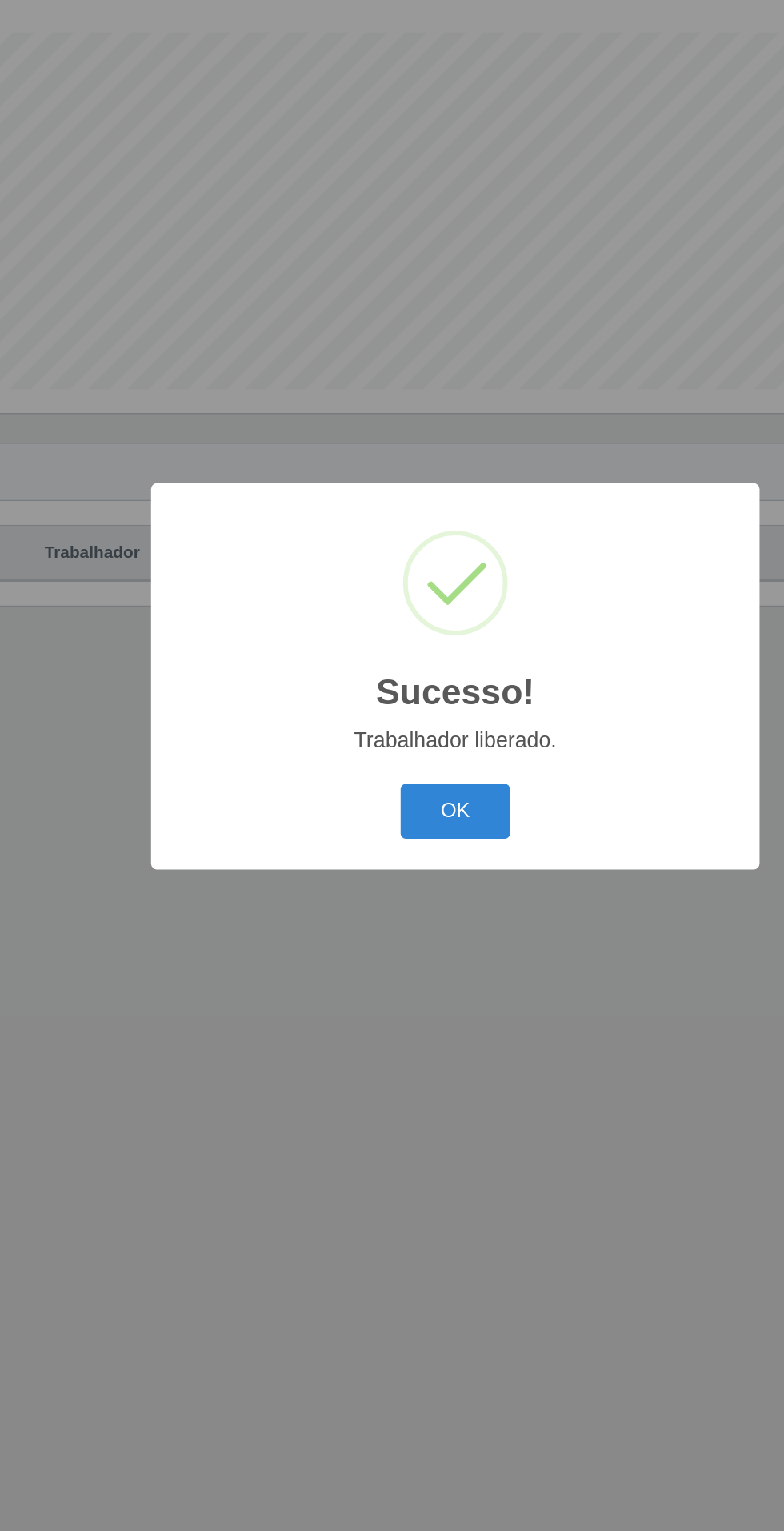
click at [406, 866] on button "OK" at bounding box center [392, 856] width 74 height 38
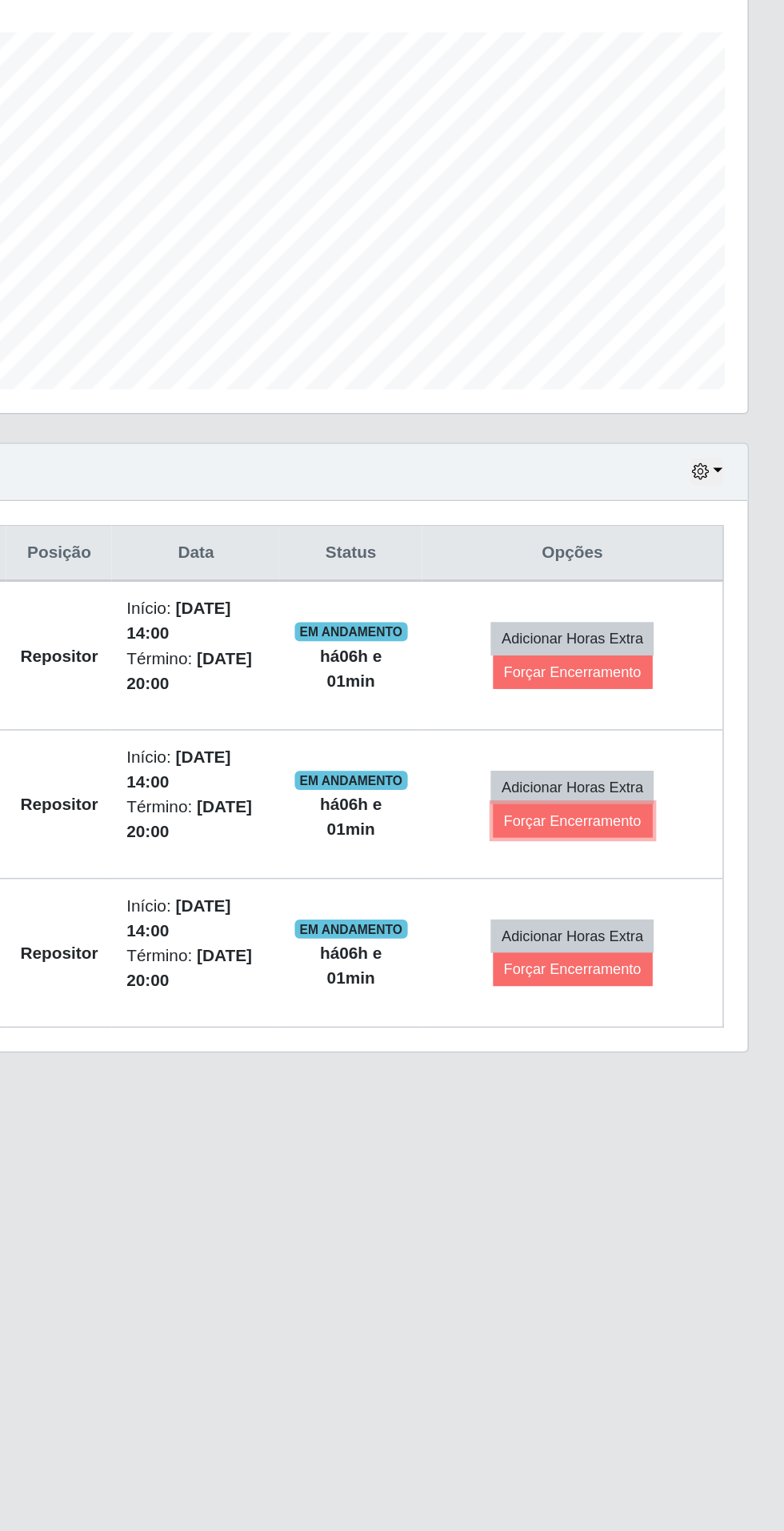
click at [657, 861] on button "Forçar Encerramento" at bounding box center [642, 862] width 107 height 22
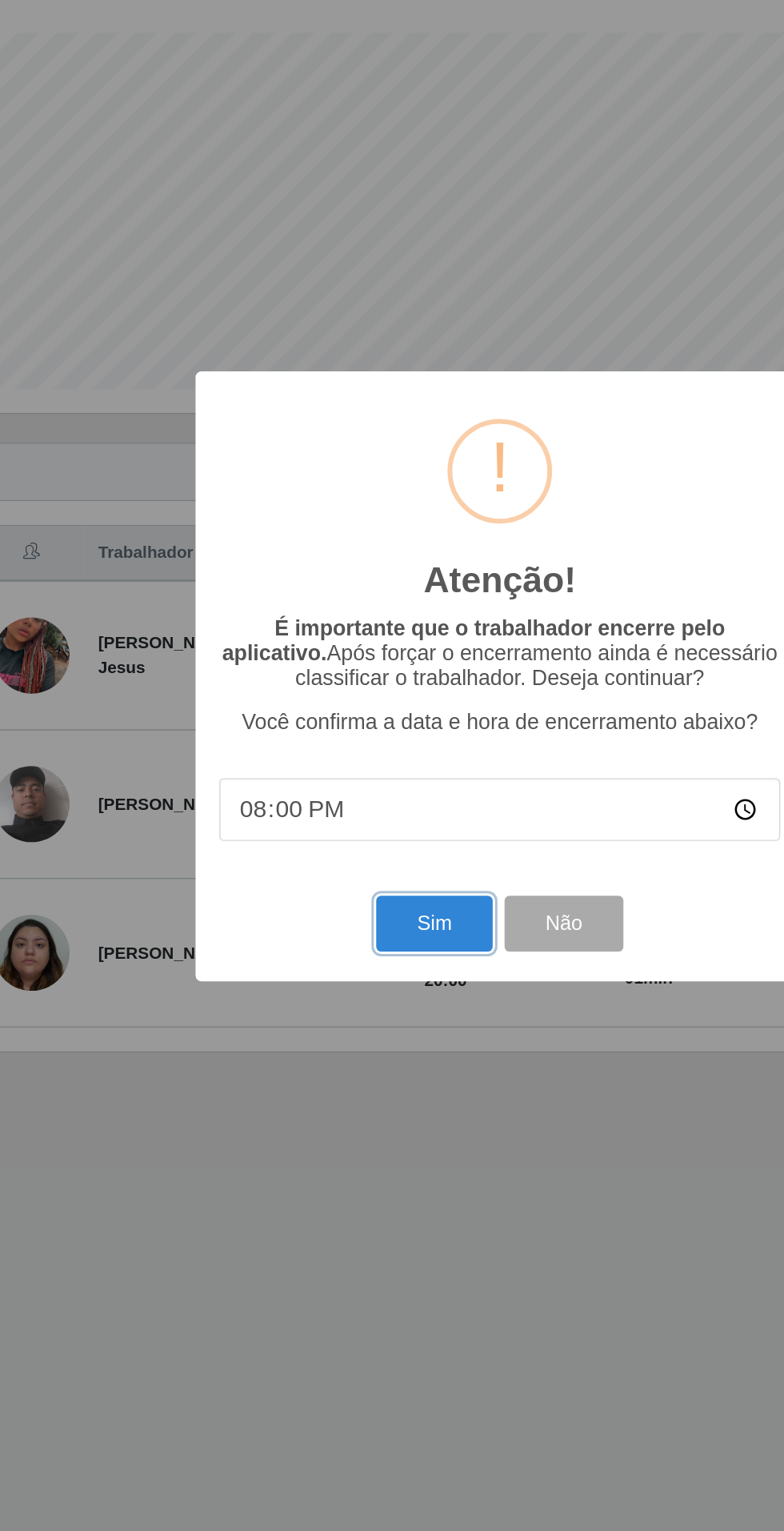
click at [340, 929] on button "Sim" at bounding box center [348, 931] width 78 height 38
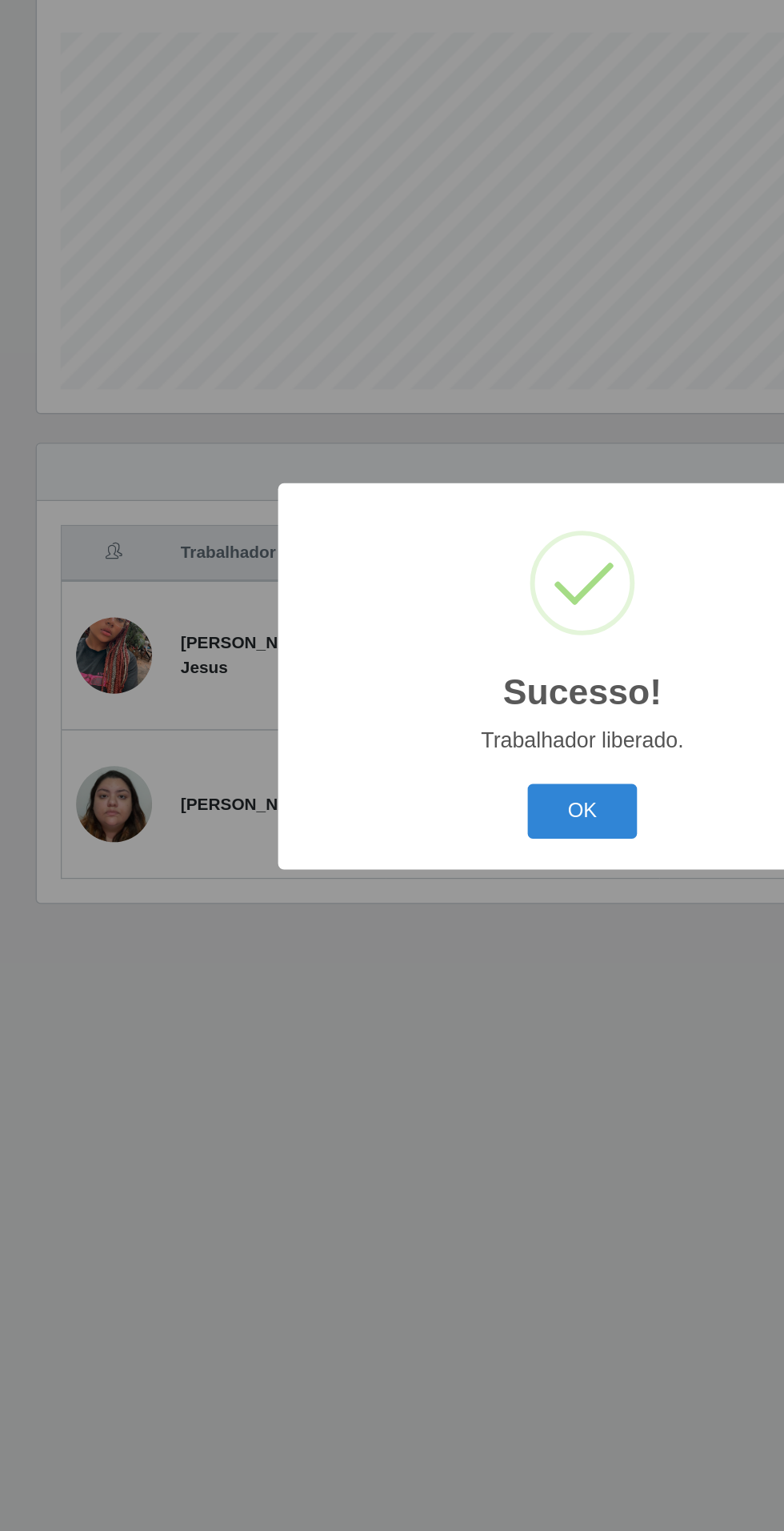
click at [399, 860] on button "OK" at bounding box center [392, 856] width 74 height 38
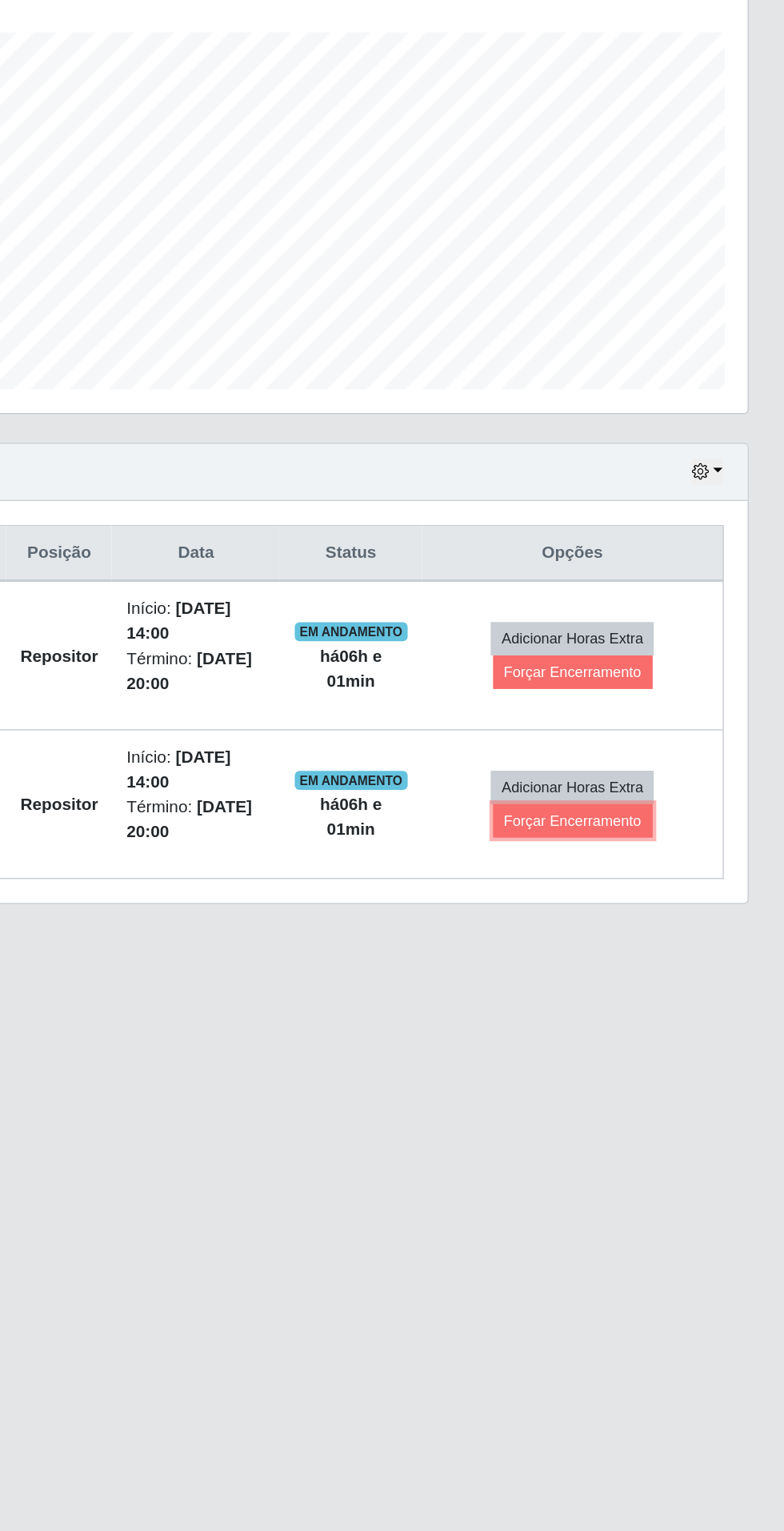
click at [656, 859] on button "Forçar Encerramento" at bounding box center [642, 862] width 107 height 22
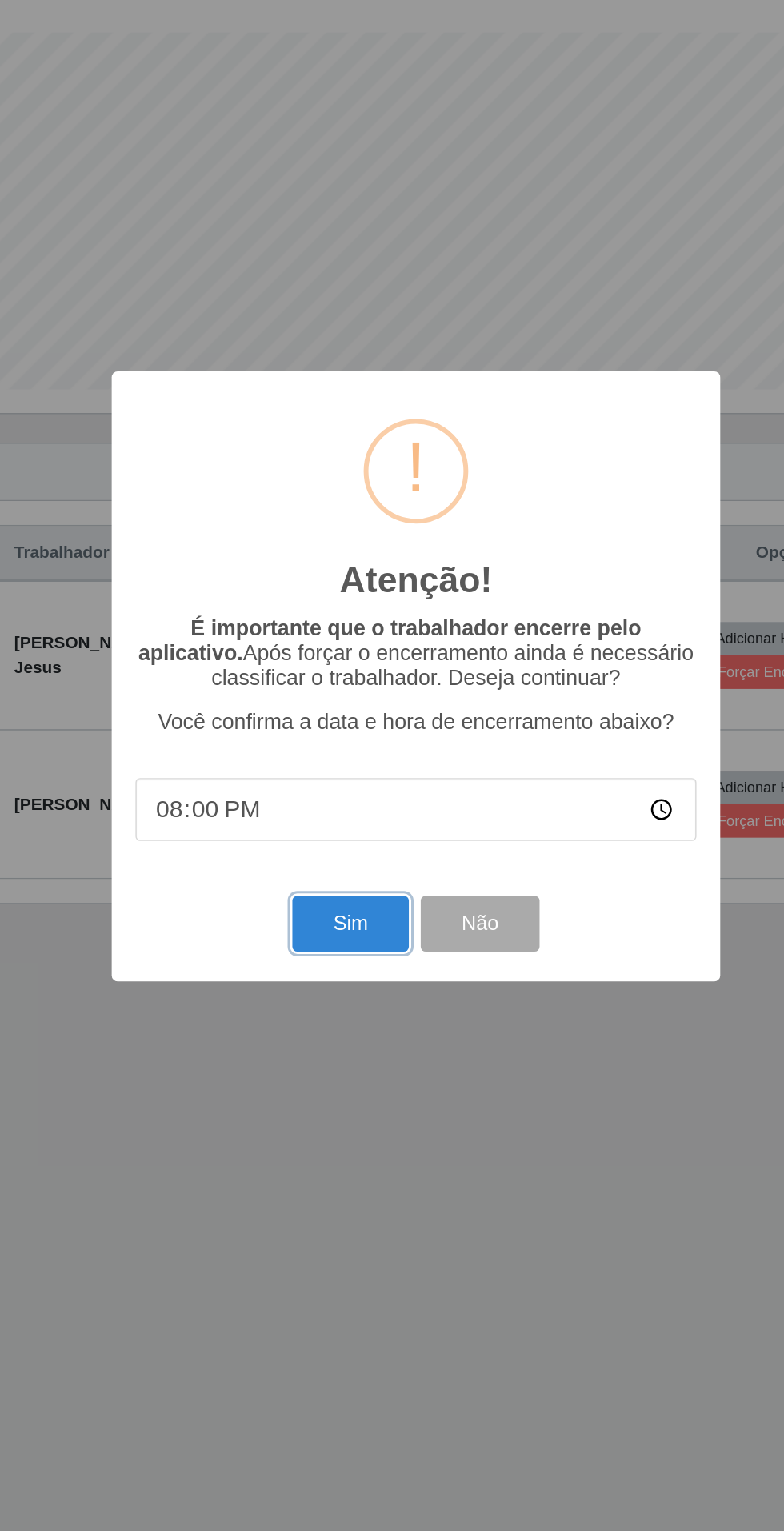
click at [362, 928] on button "Sim" at bounding box center [348, 931] width 78 height 38
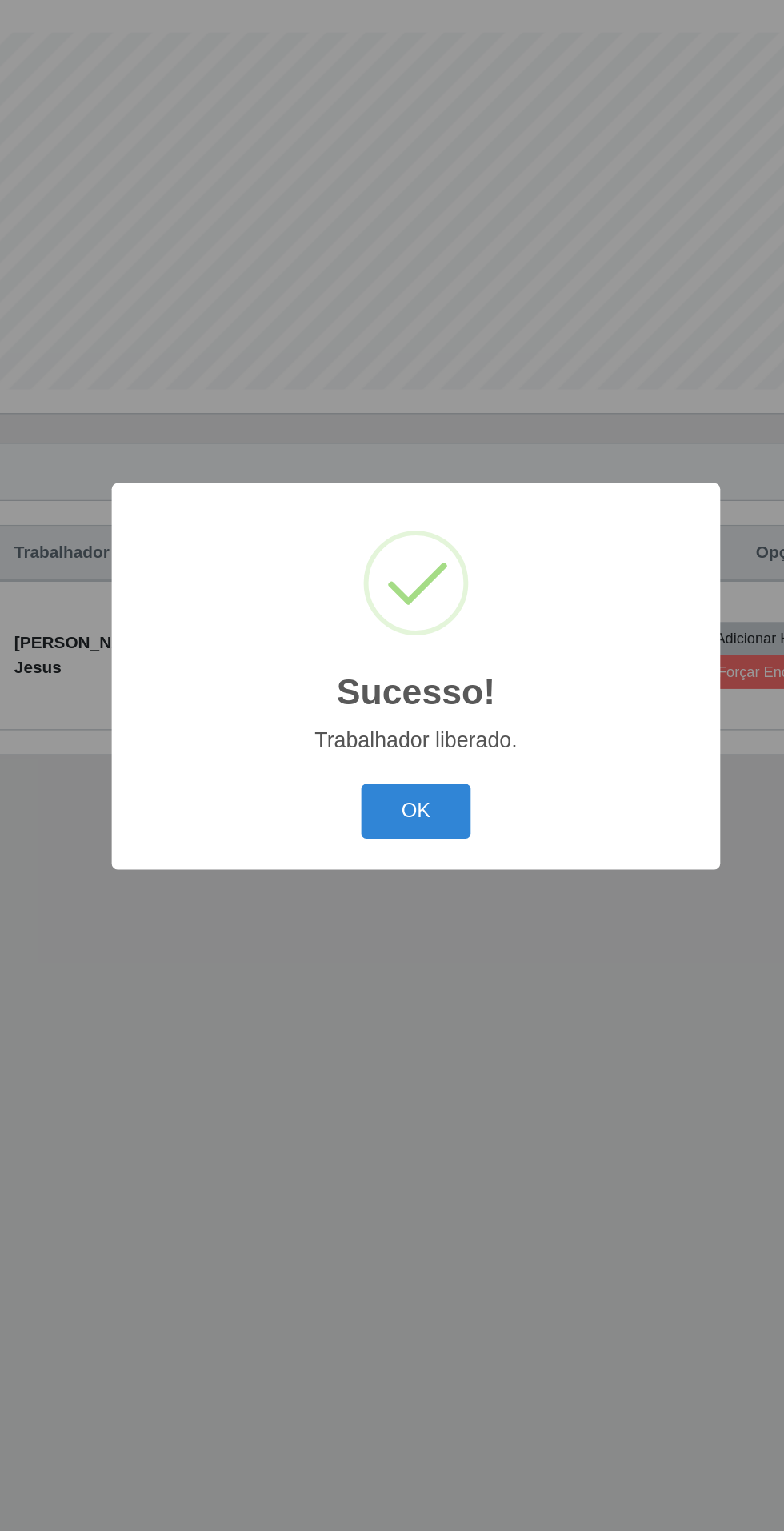
click at [395, 866] on button "OK" at bounding box center [392, 856] width 74 height 38
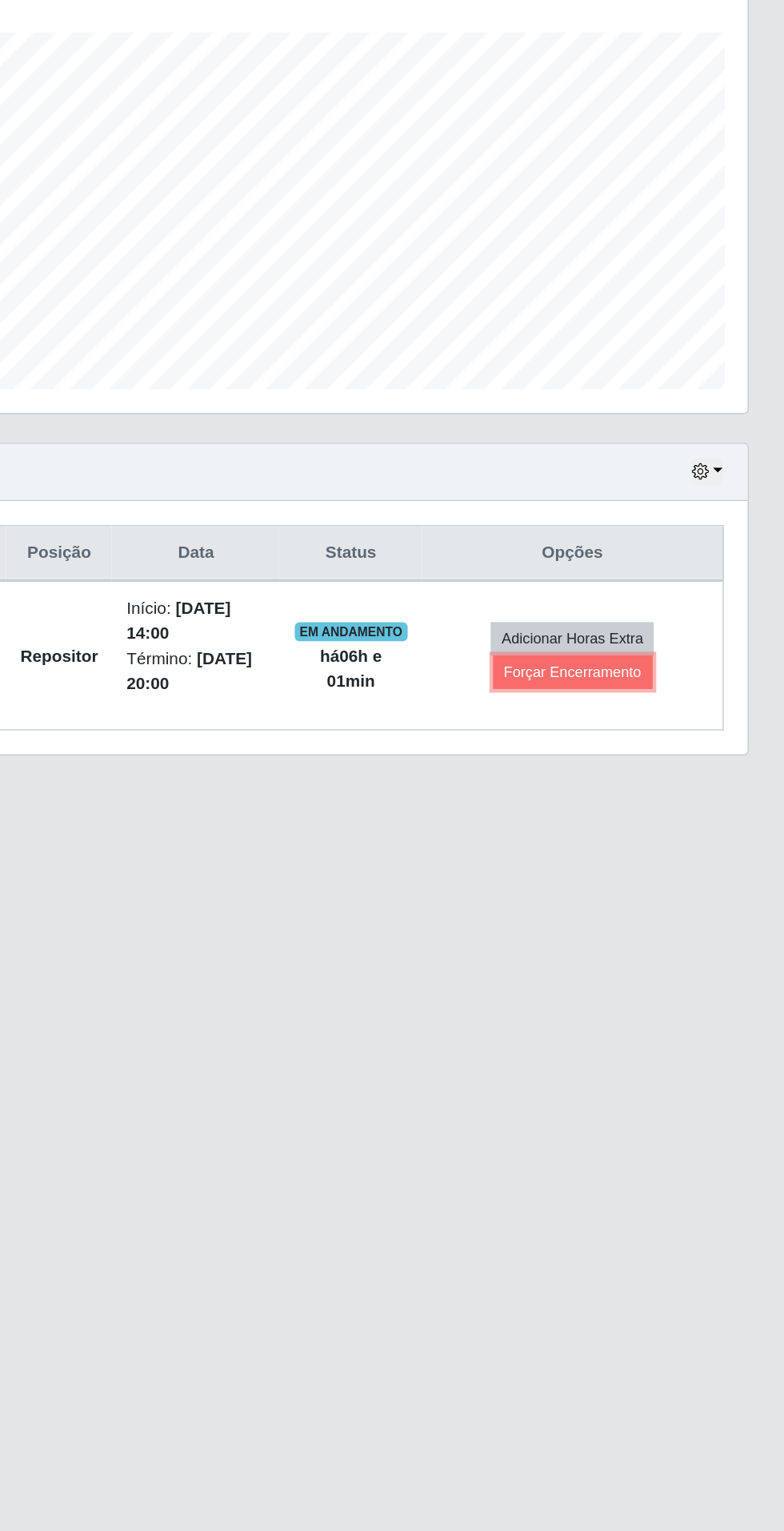
click at [666, 760] on button "Forçar Encerramento" at bounding box center [642, 763] width 107 height 22
